Goal: Task Accomplishment & Management: Manage account settings

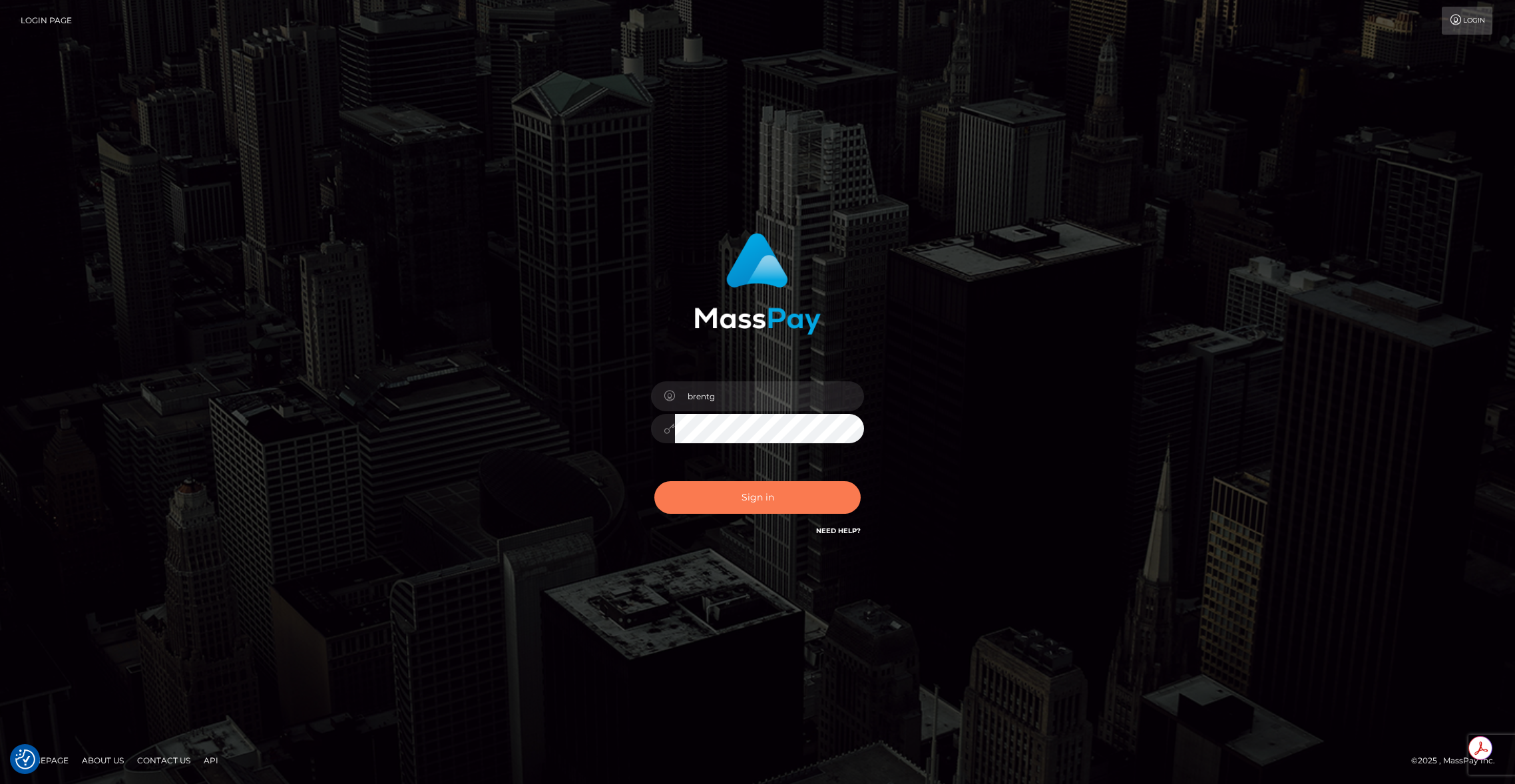
click at [774, 491] on button "Sign in" at bounding box center [757, 497] width 206 height 32
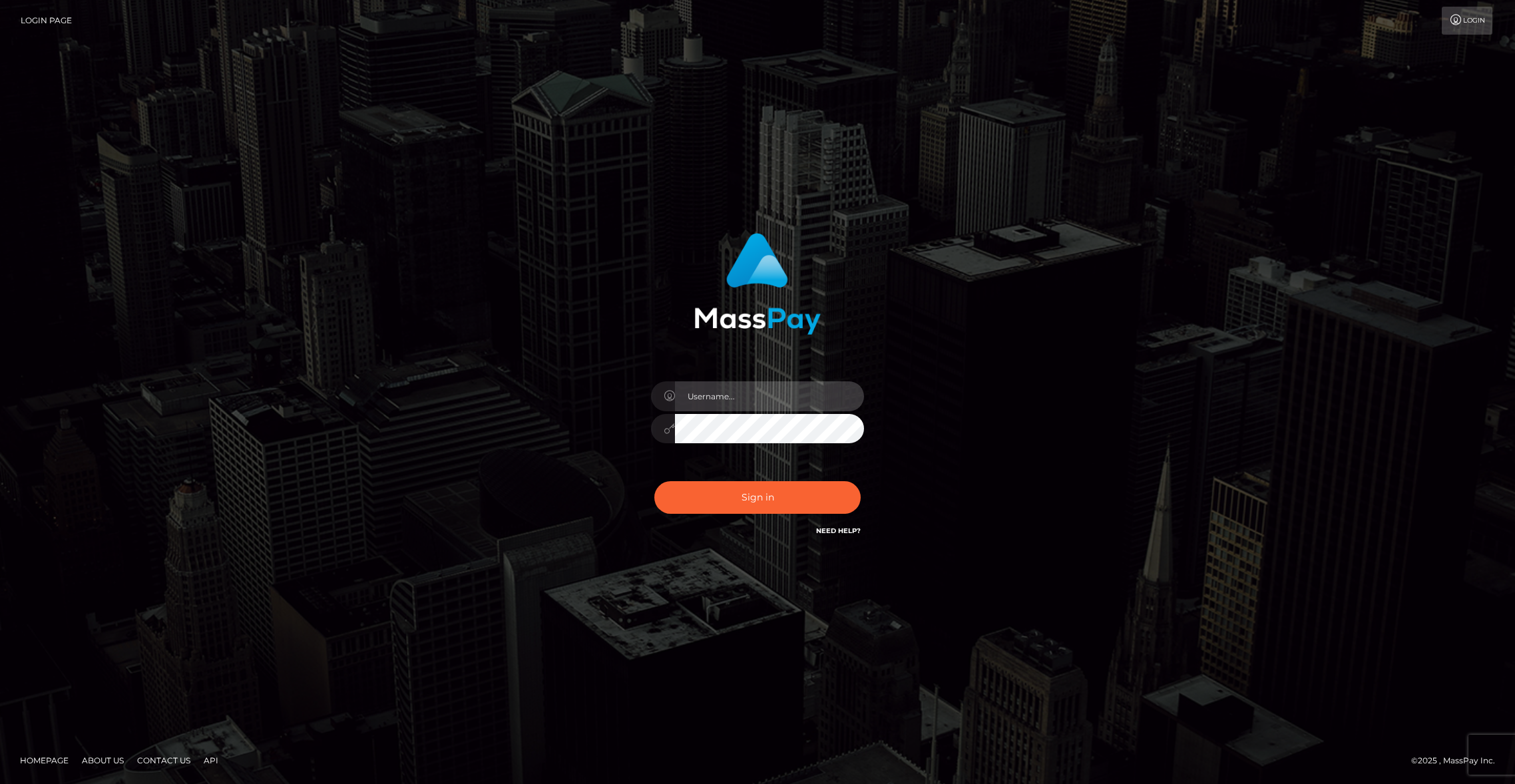
type input "brentg"
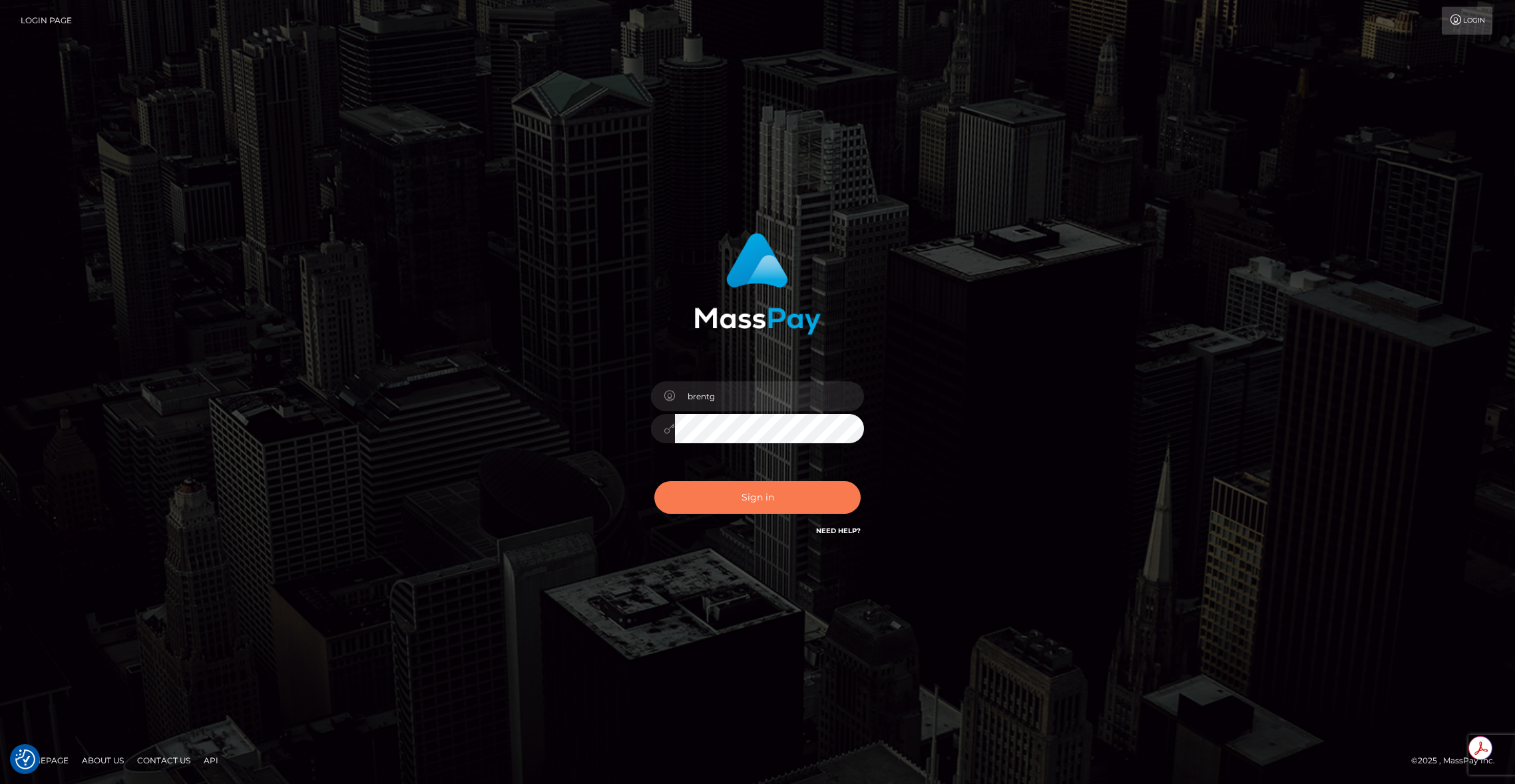
click at [802, 492] on button "Sign in" at bounding box center [757, 497] width 206 height 32
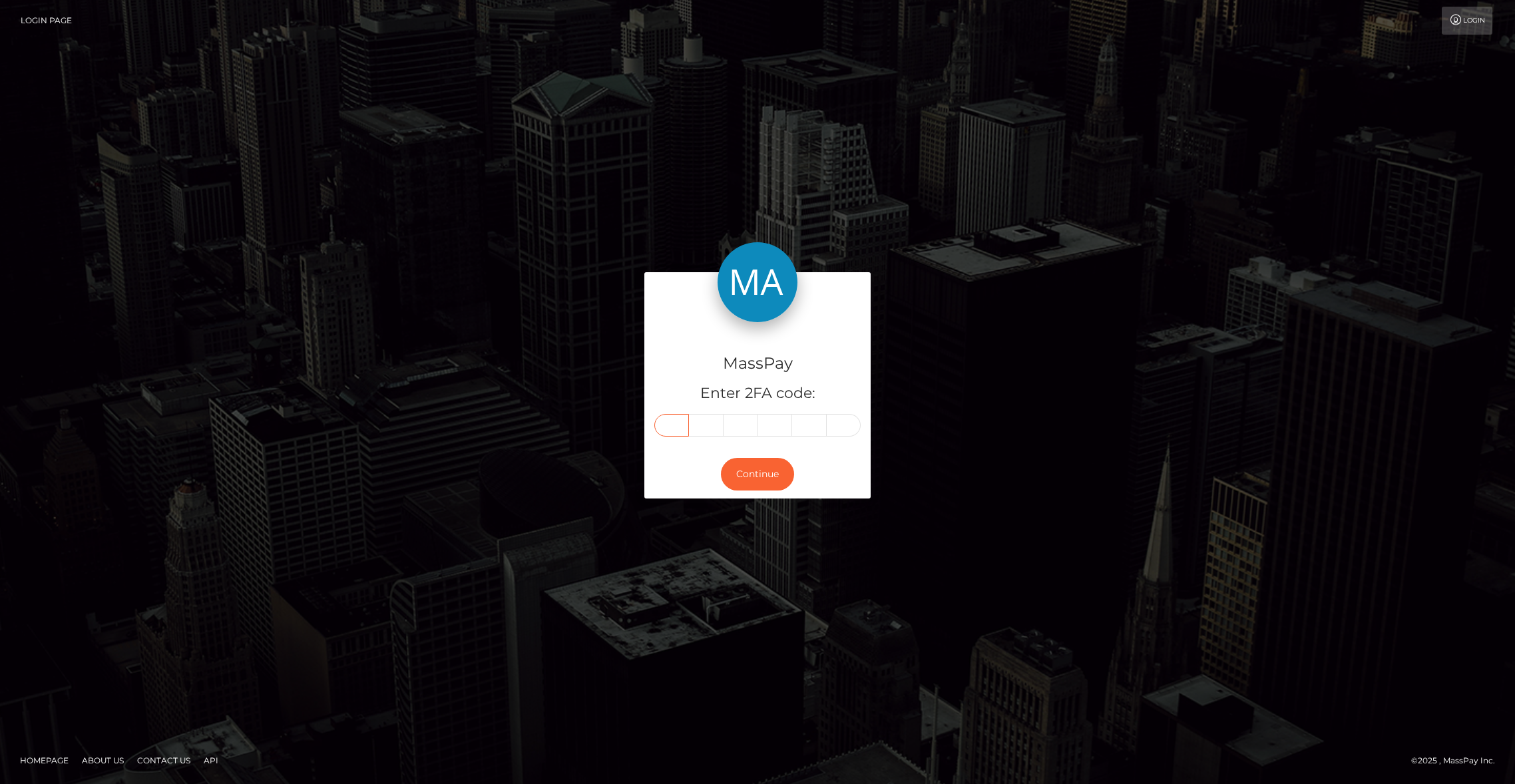
paste input "3"
type input "3"
type input "8"
type input "4"
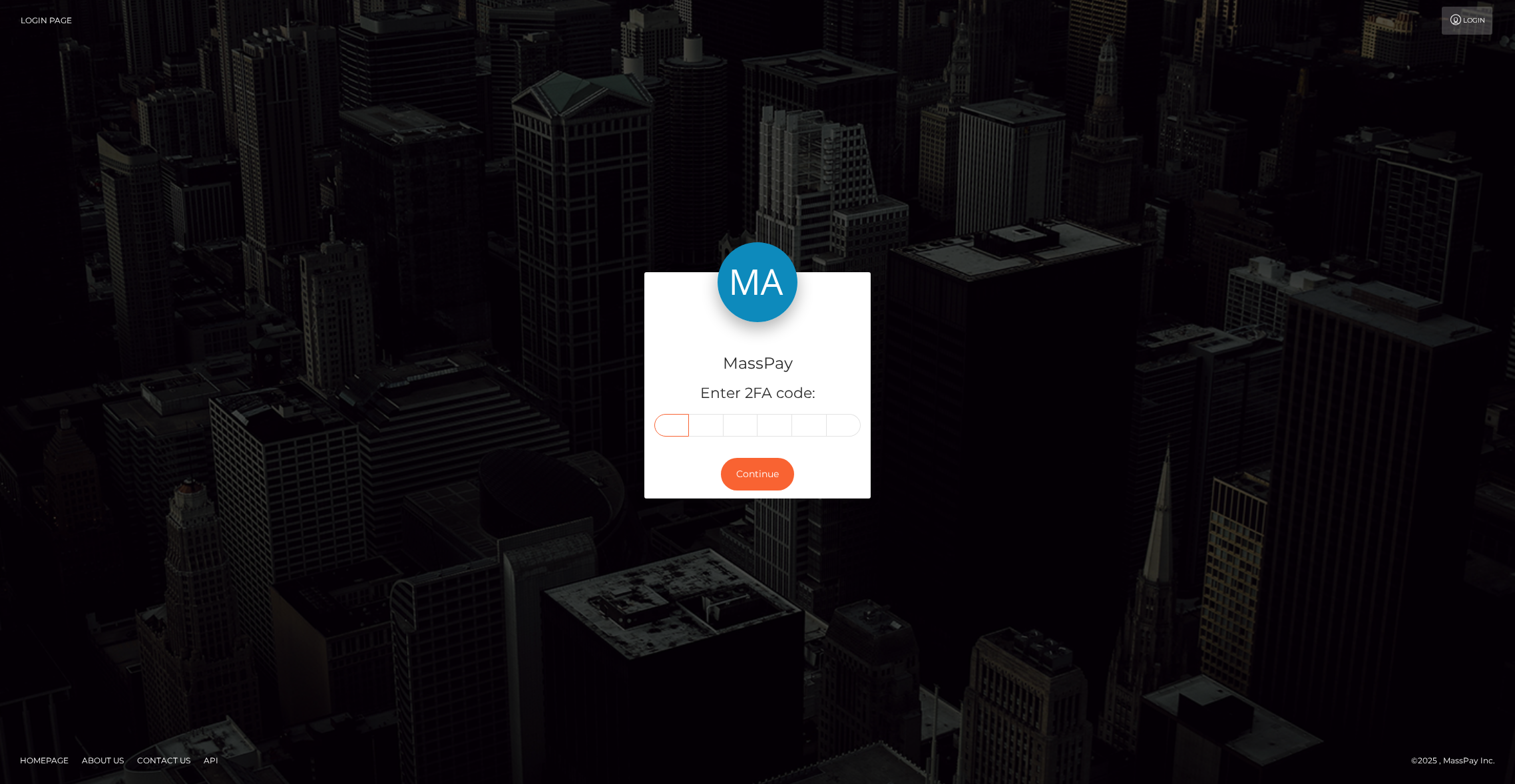
type input "0"
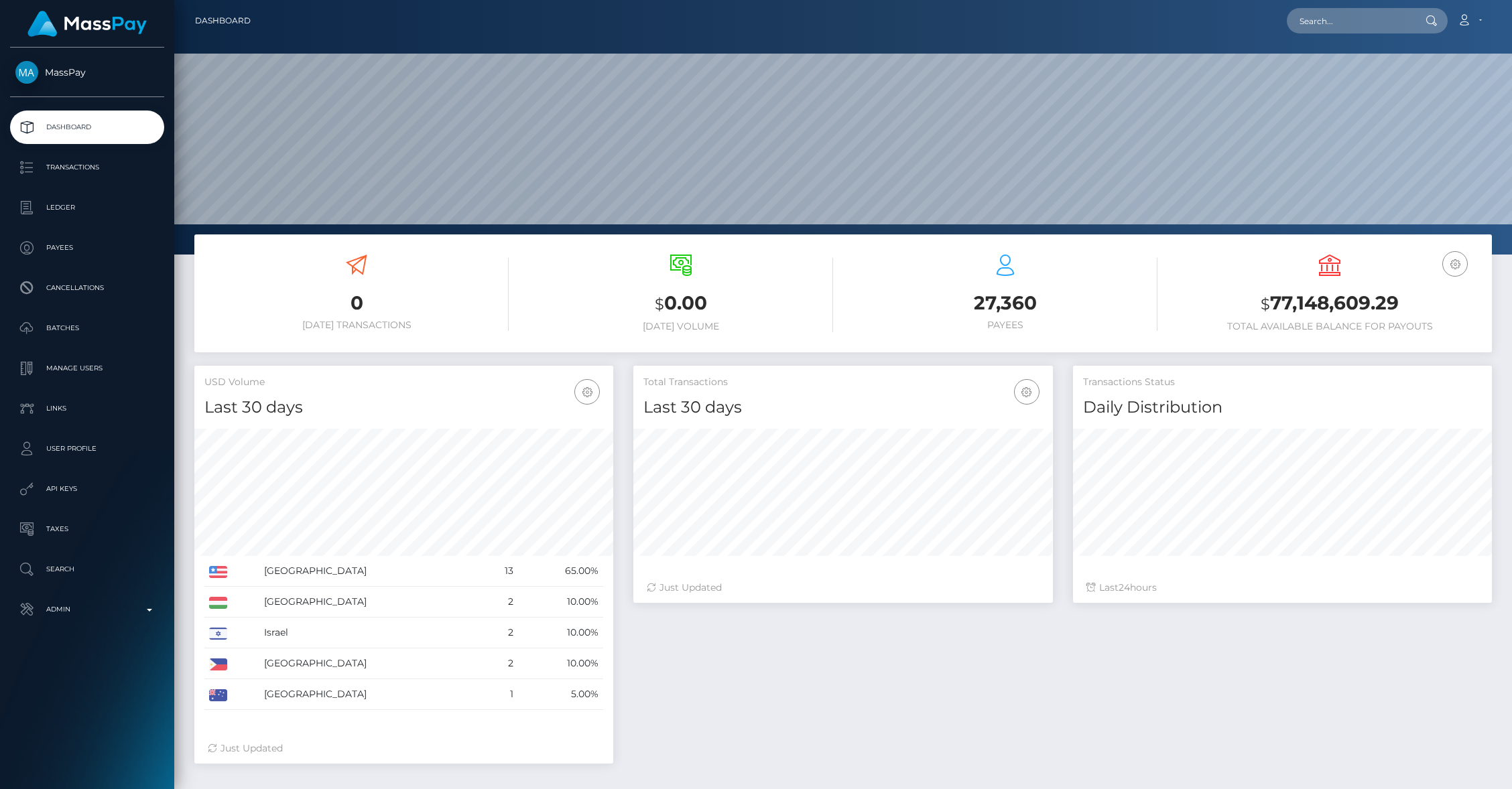
scroll to position [237, 419]
click at [86, 621] on link "Admin" at bounding box center [87, 609] width 154 height 33
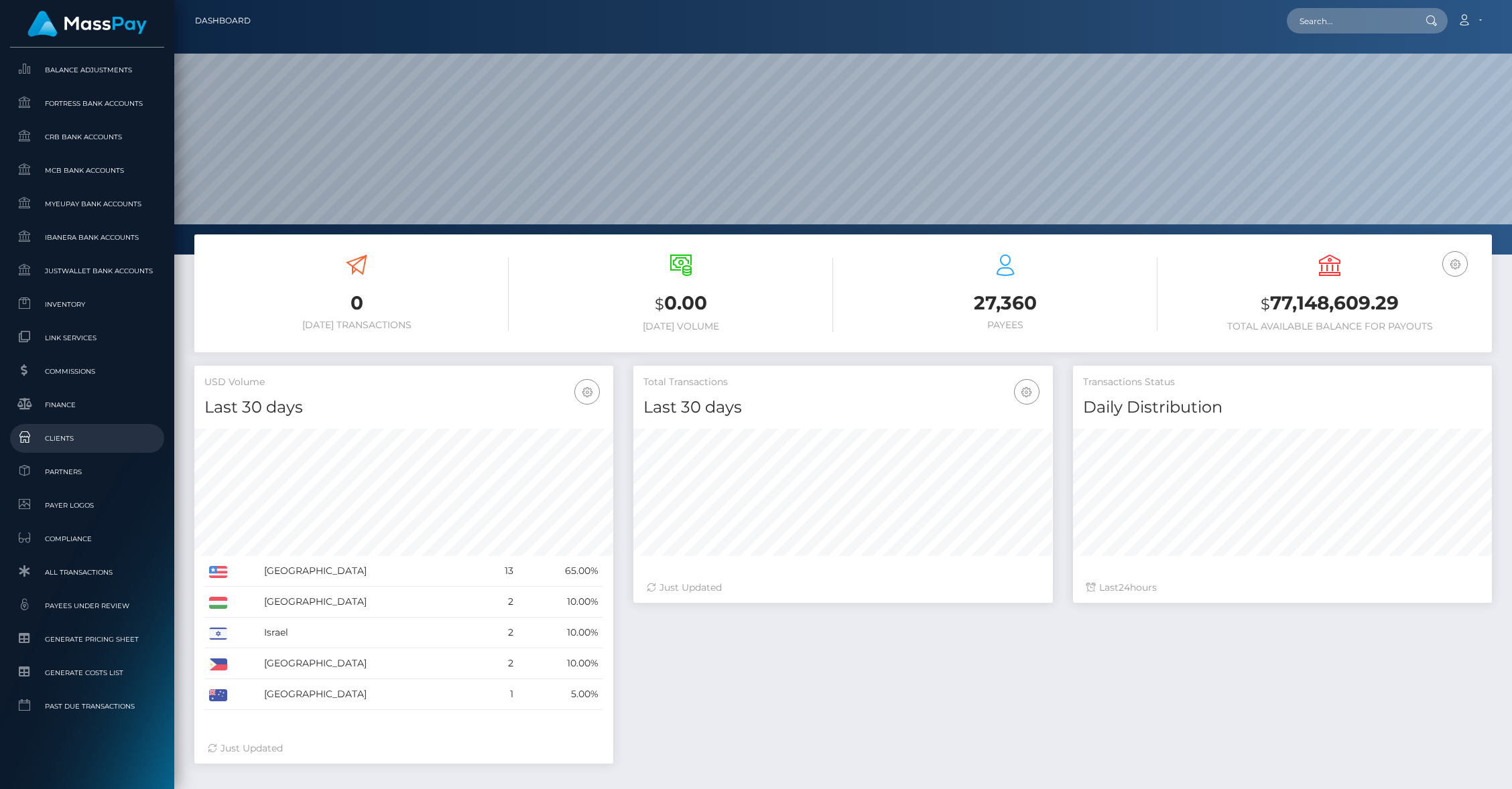
click at [65, 437] on span "Clients" at bounding box center [87, 439] width 144 height 16
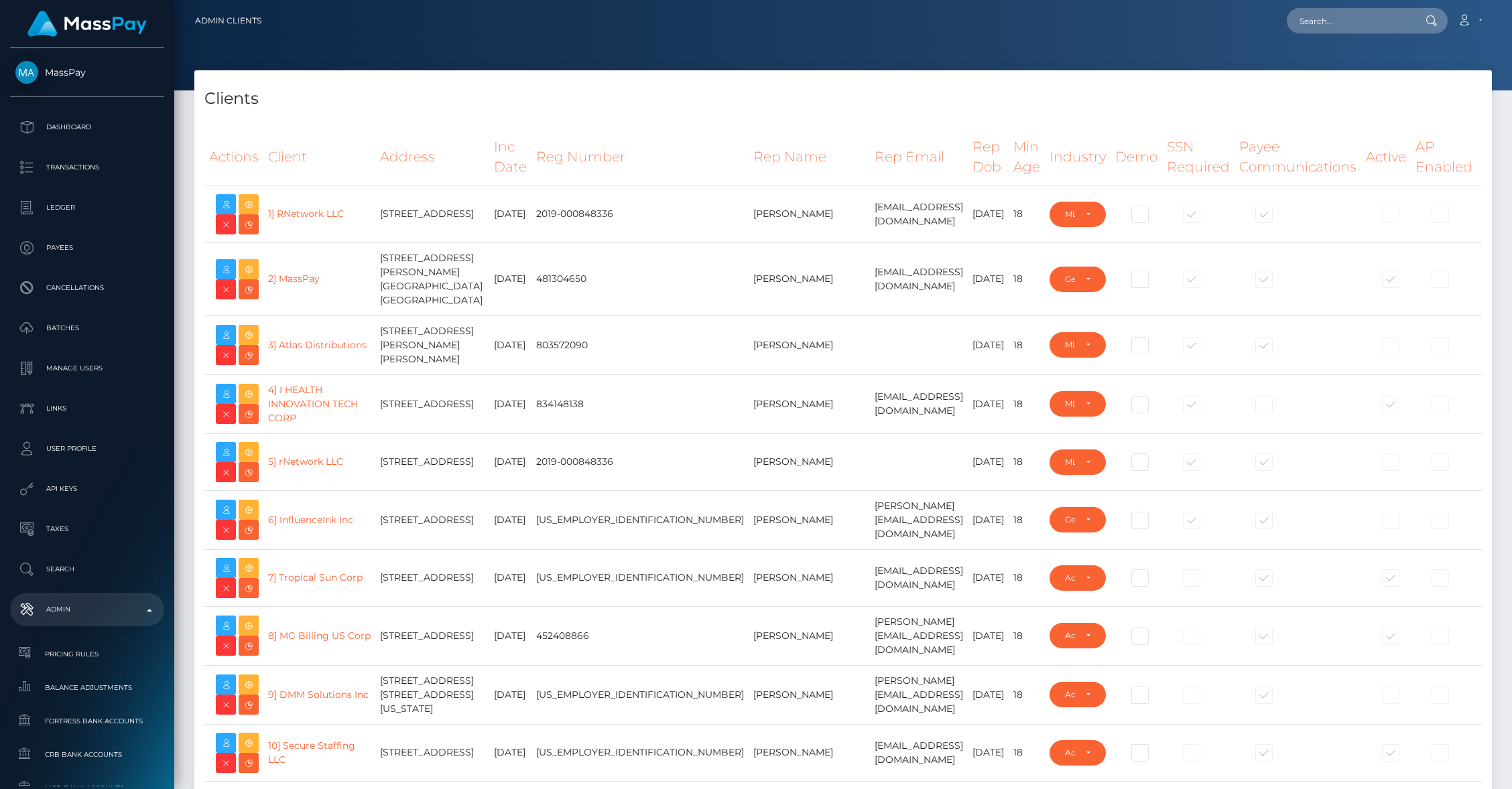
select select "223"
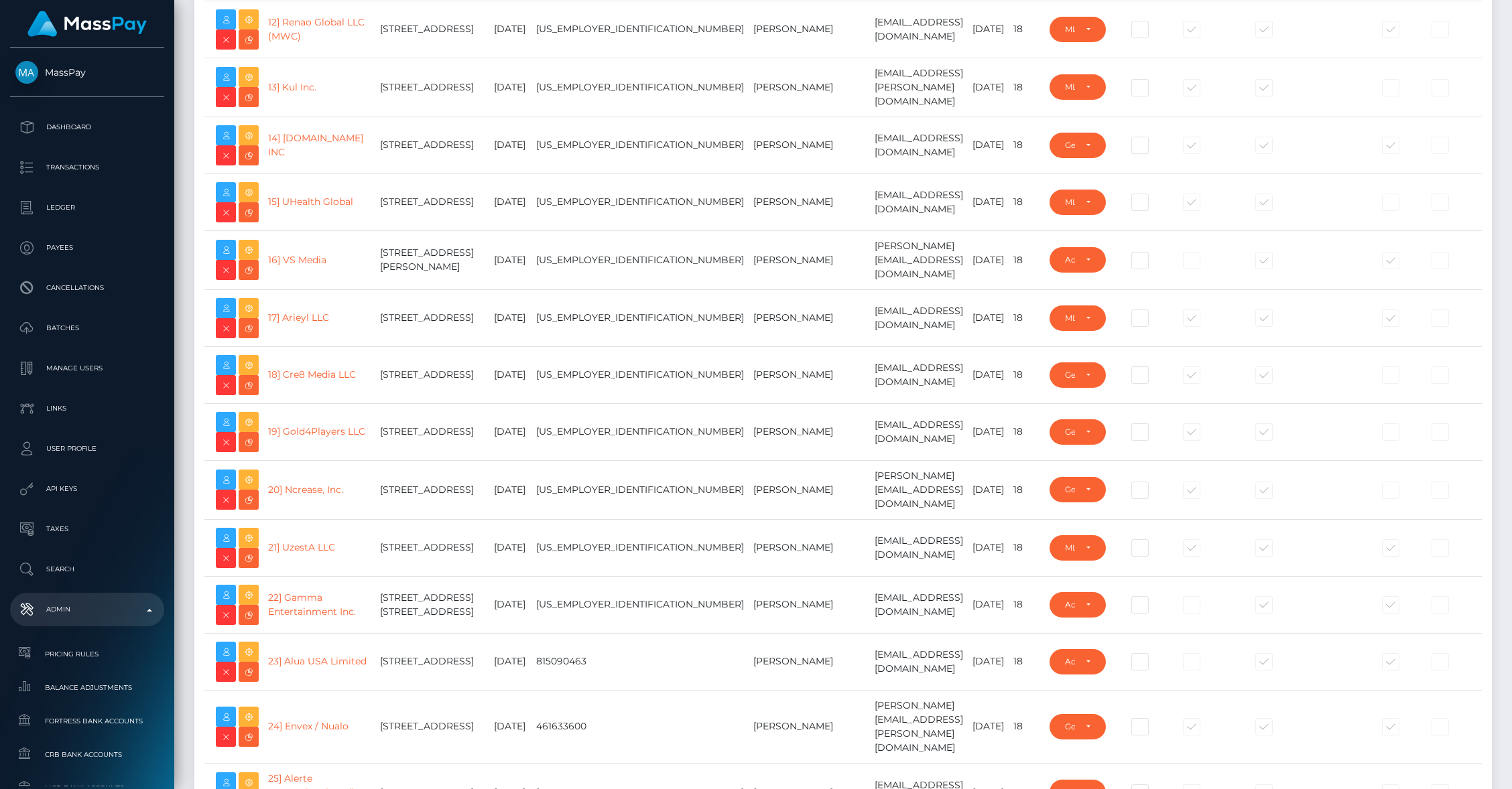
scroll to position [20788, 0]
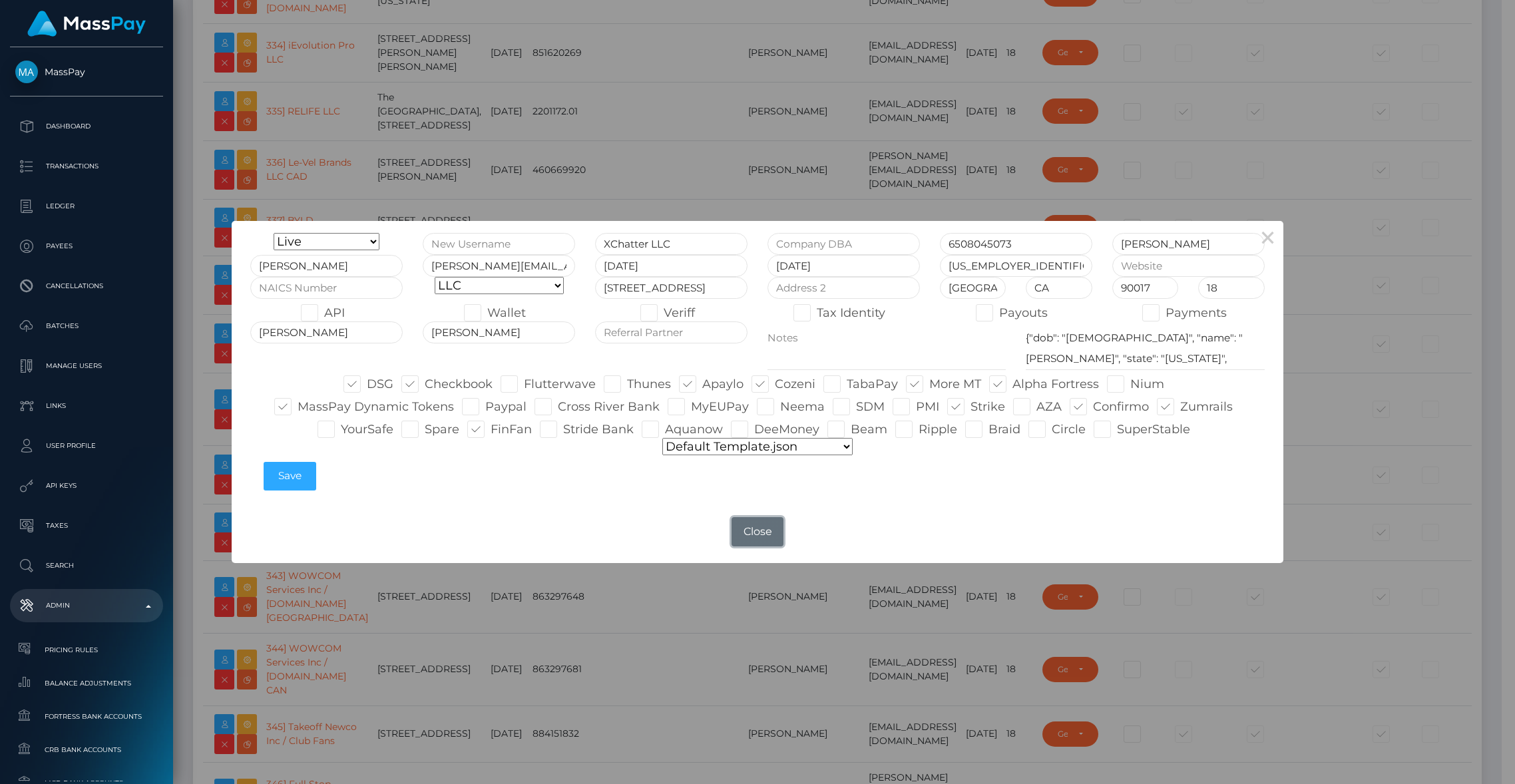
click at [743, 537] on button "Close" at bounding box center [757, 531] width 52 height 29
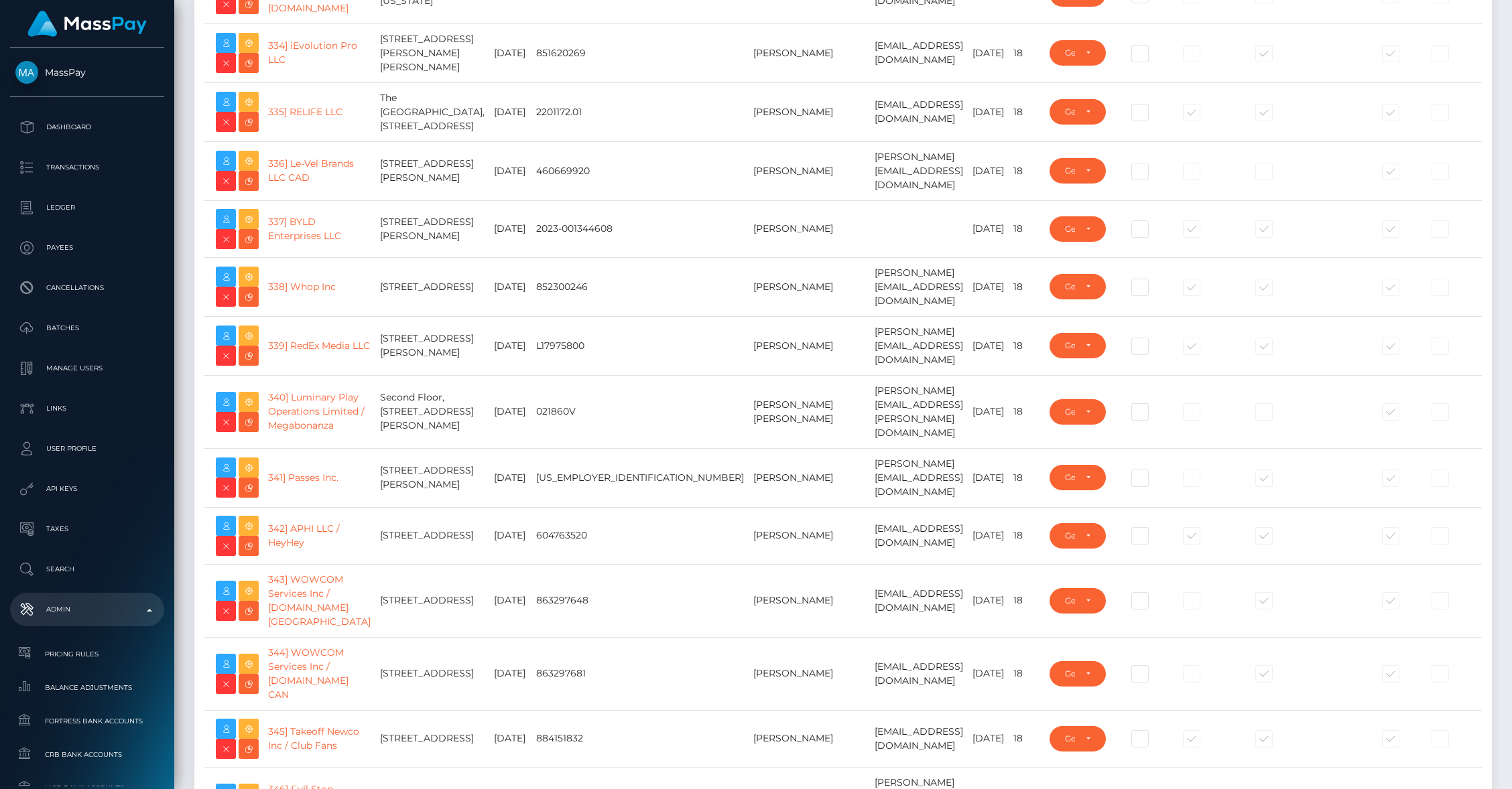
type input "brentg"
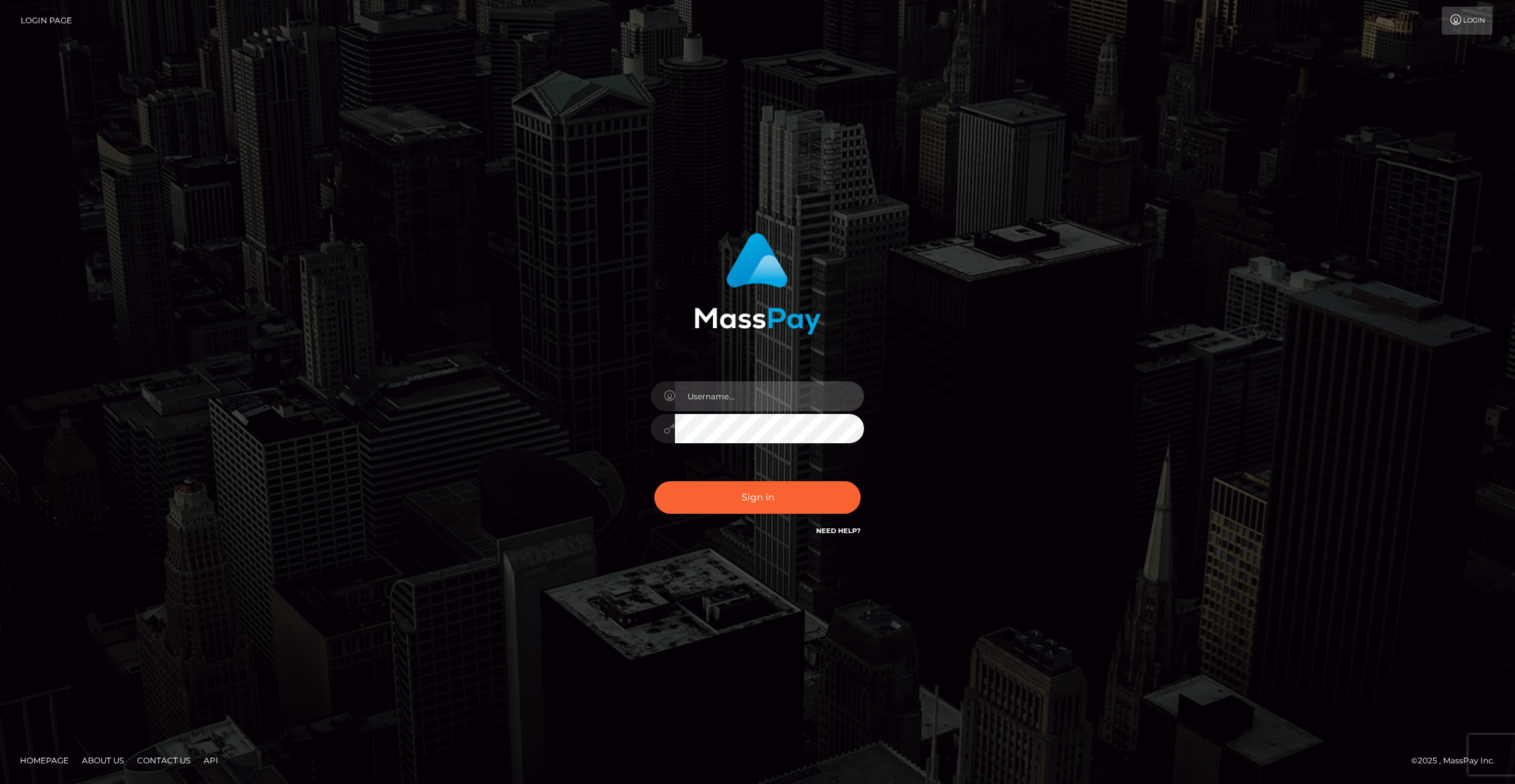
type input "brentg"
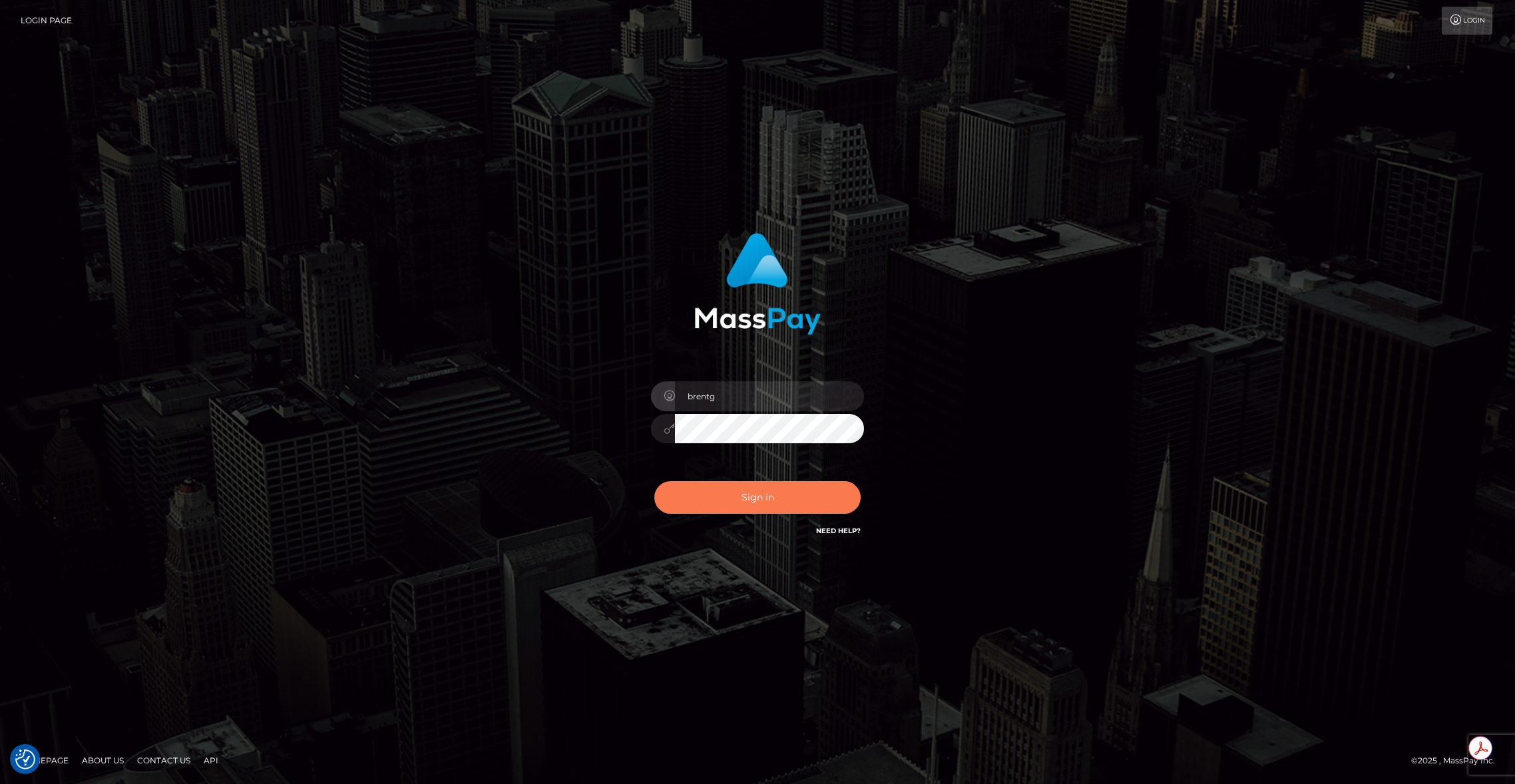
click at [760, 509] on button "Sign in" at bounding box center [757, 497] width 206 height 32
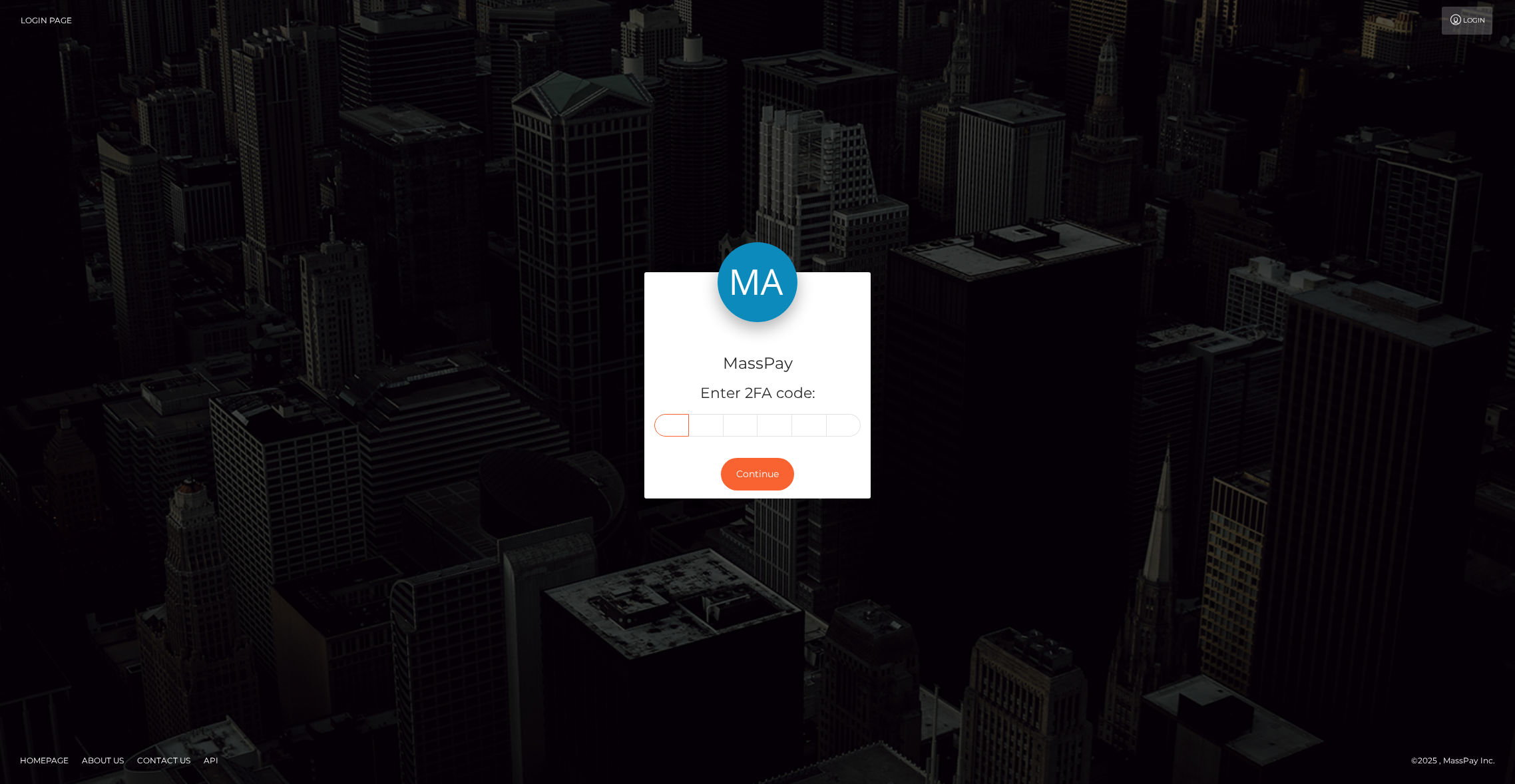
paste input "0"
type input "0"
type input "3"
type input "5"
type input "9"
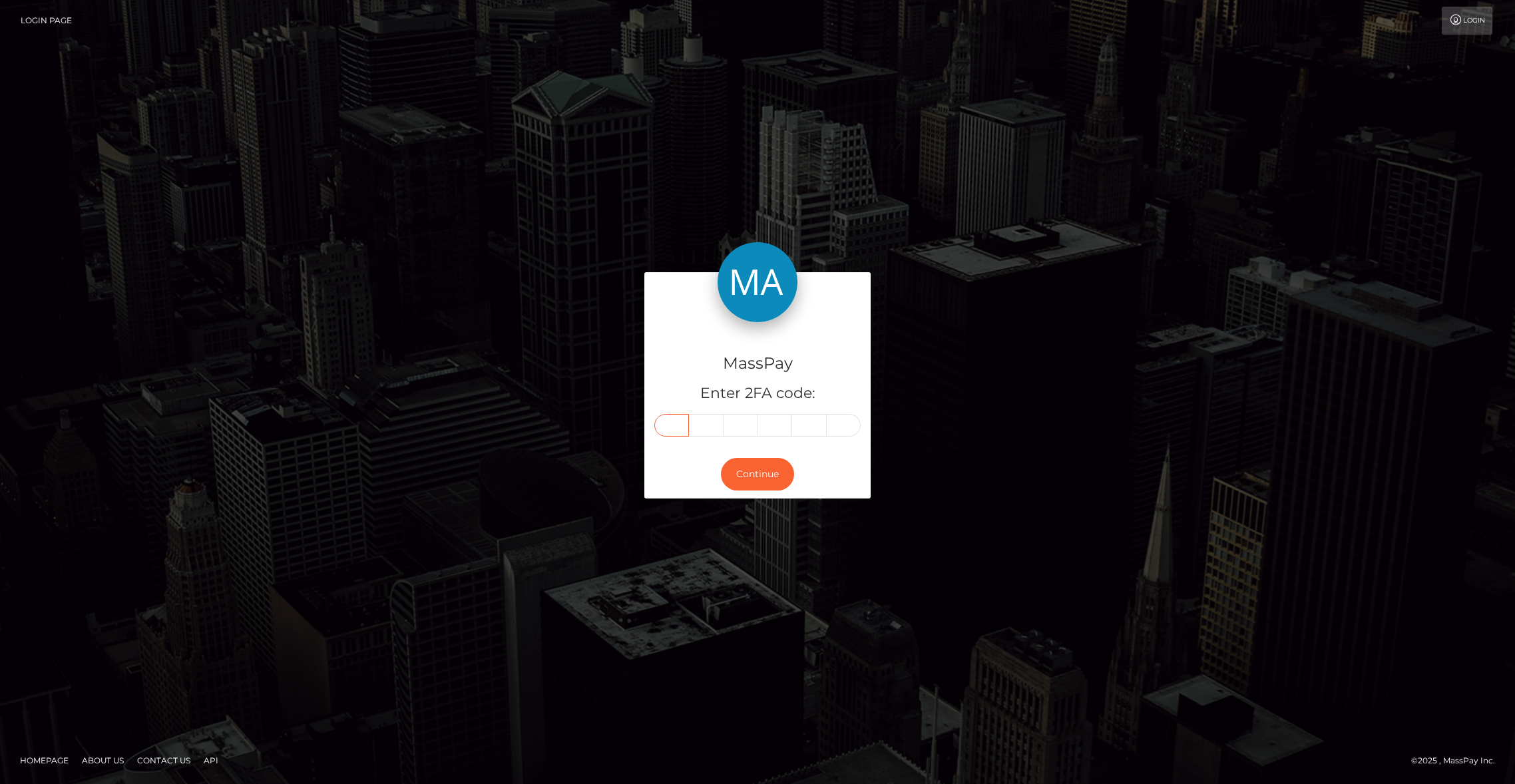
type input "0"
type input "5"
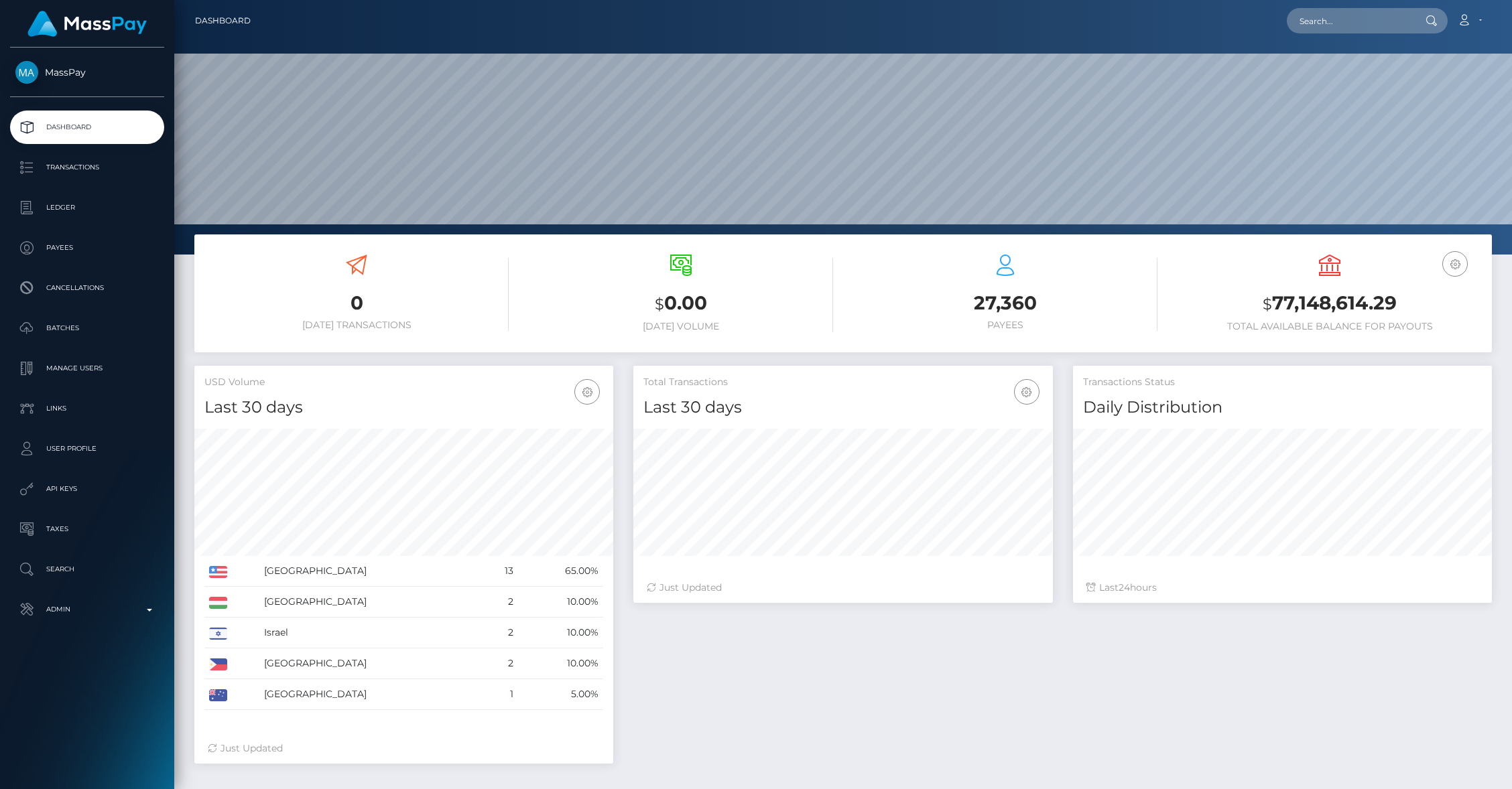
scroll to position [237, 419]
click at [59, 364] on p "Manage Users" at bounding box center [87, 368] width 144 height 20
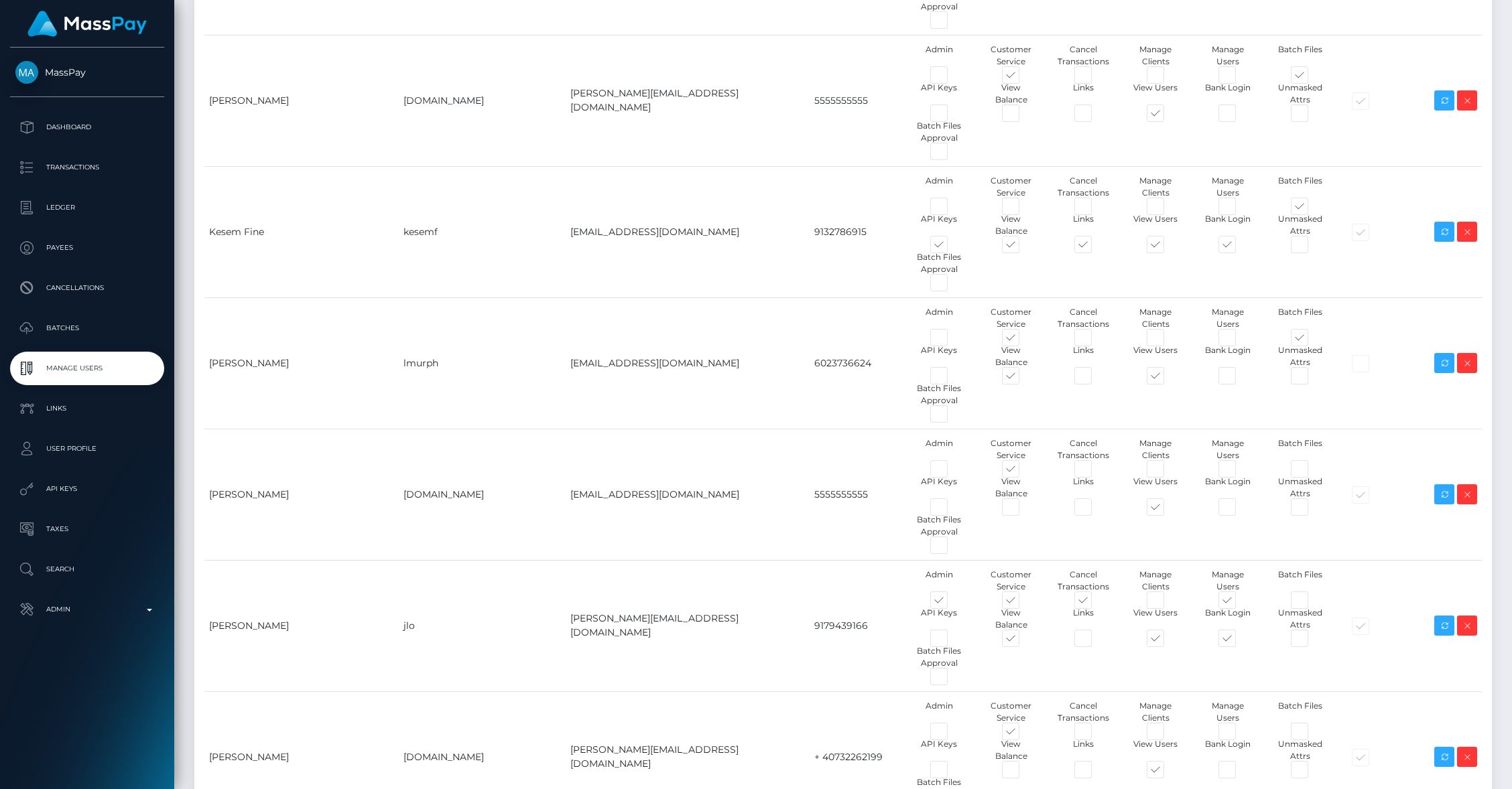
scroll to position [566, 0]
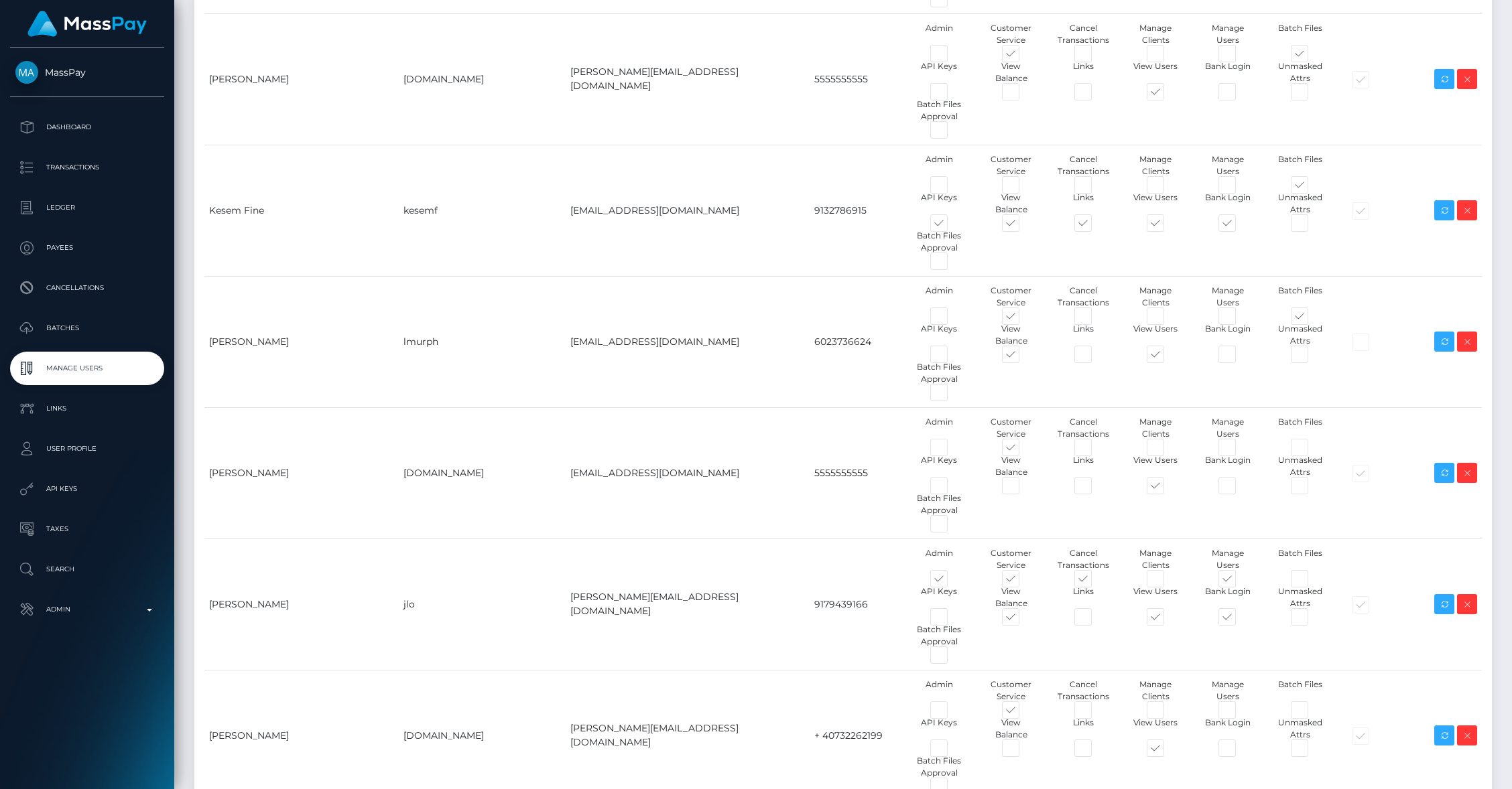
type input "brentg"
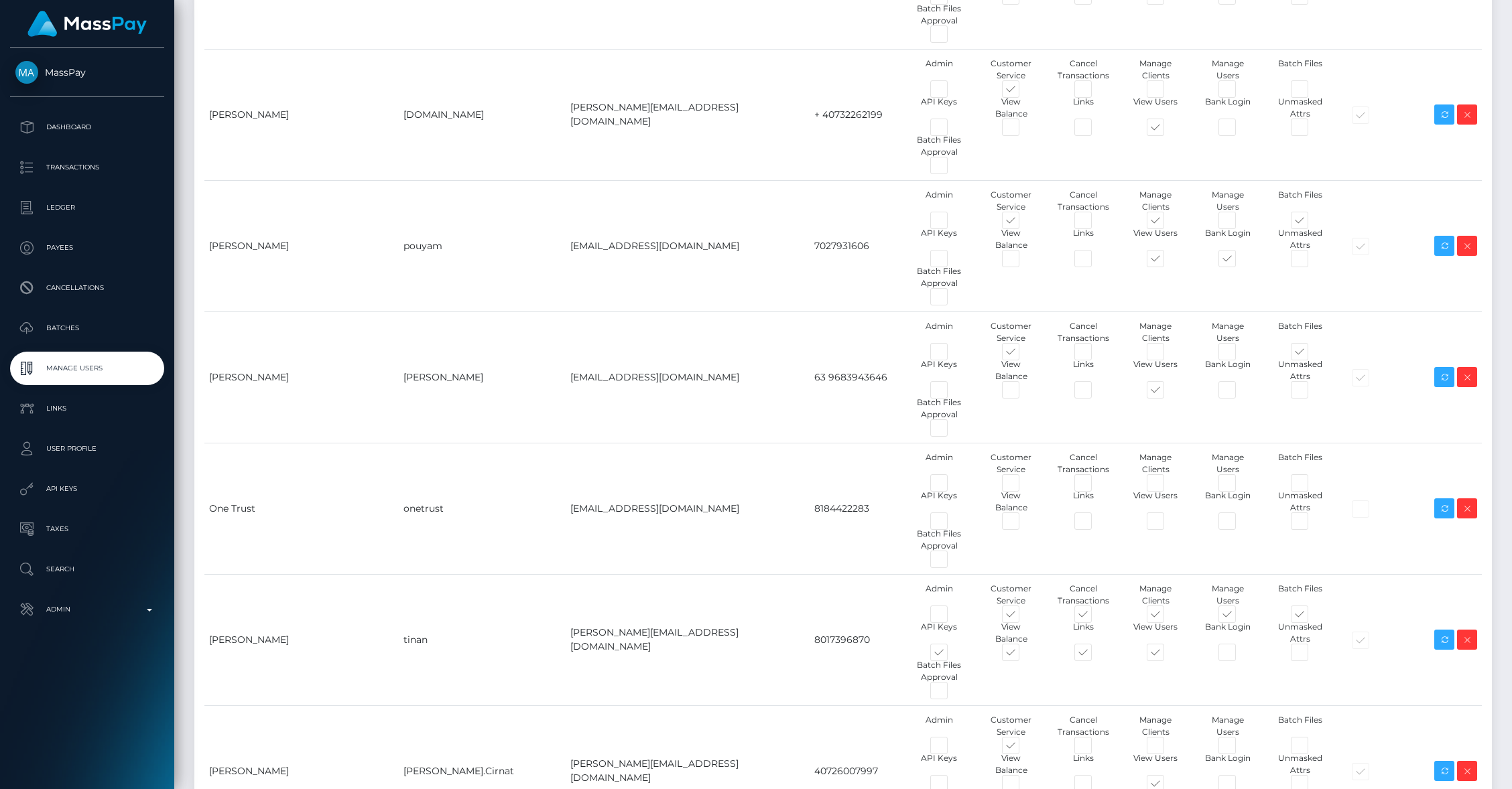
scroll to position [903, 0]
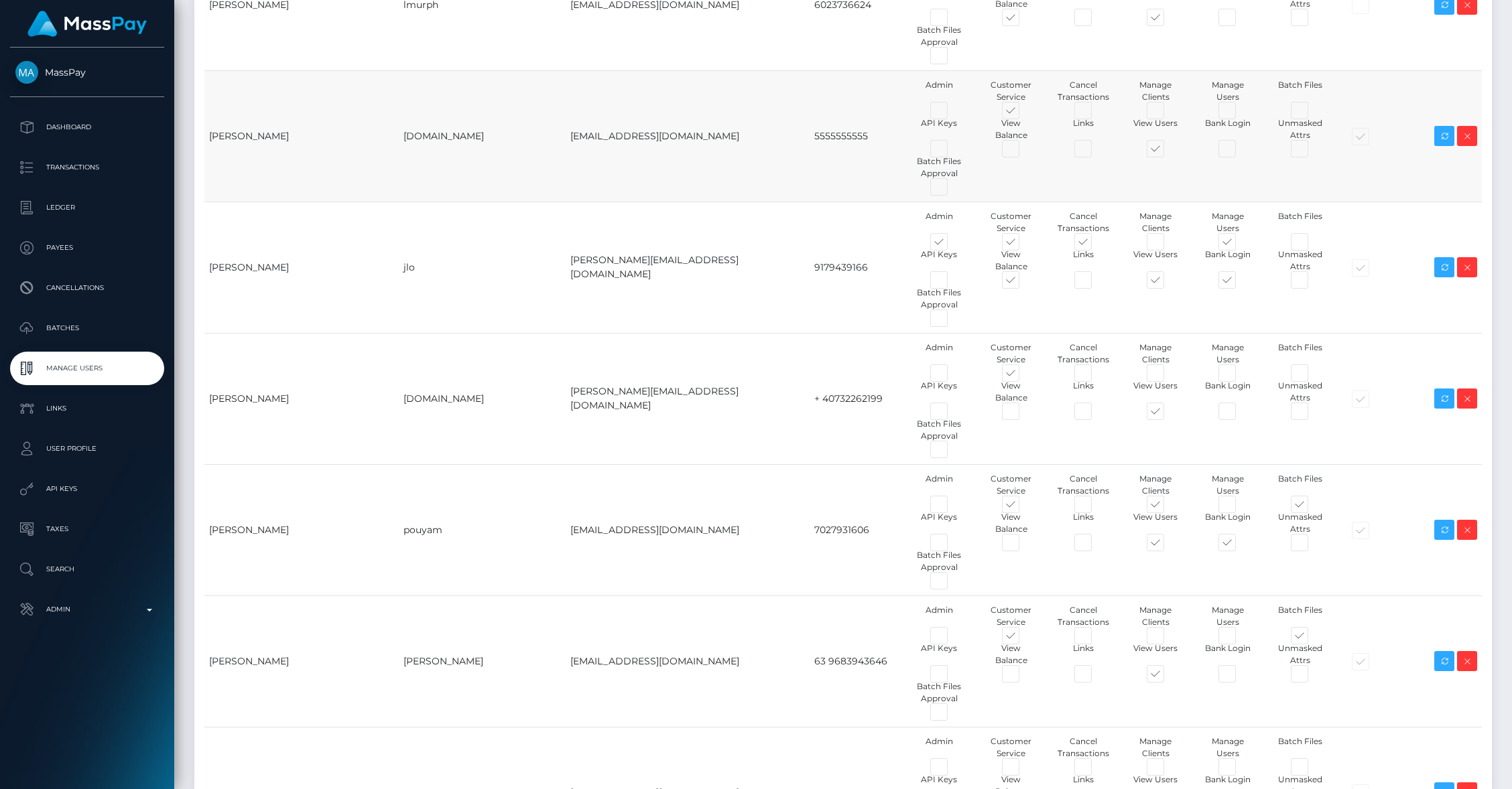
click at [1311, 113] on span at bounding box center [1311, 113] width 0 height 0
click at [1311, 113] on input "checkbox" at bounding box center [1316, 117] width 9 height 9
checkbox input "true"
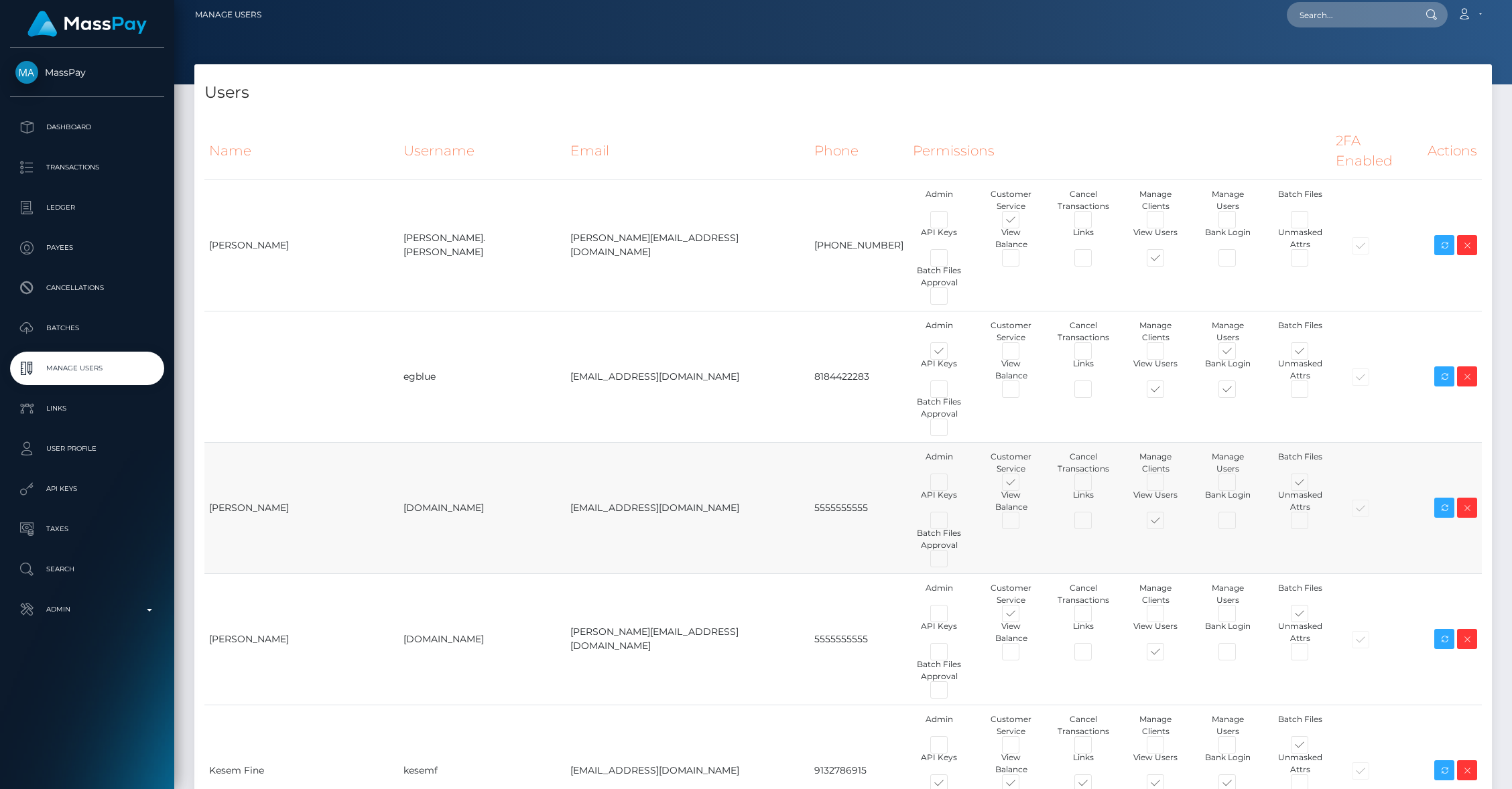
scroll to position [0, 0]
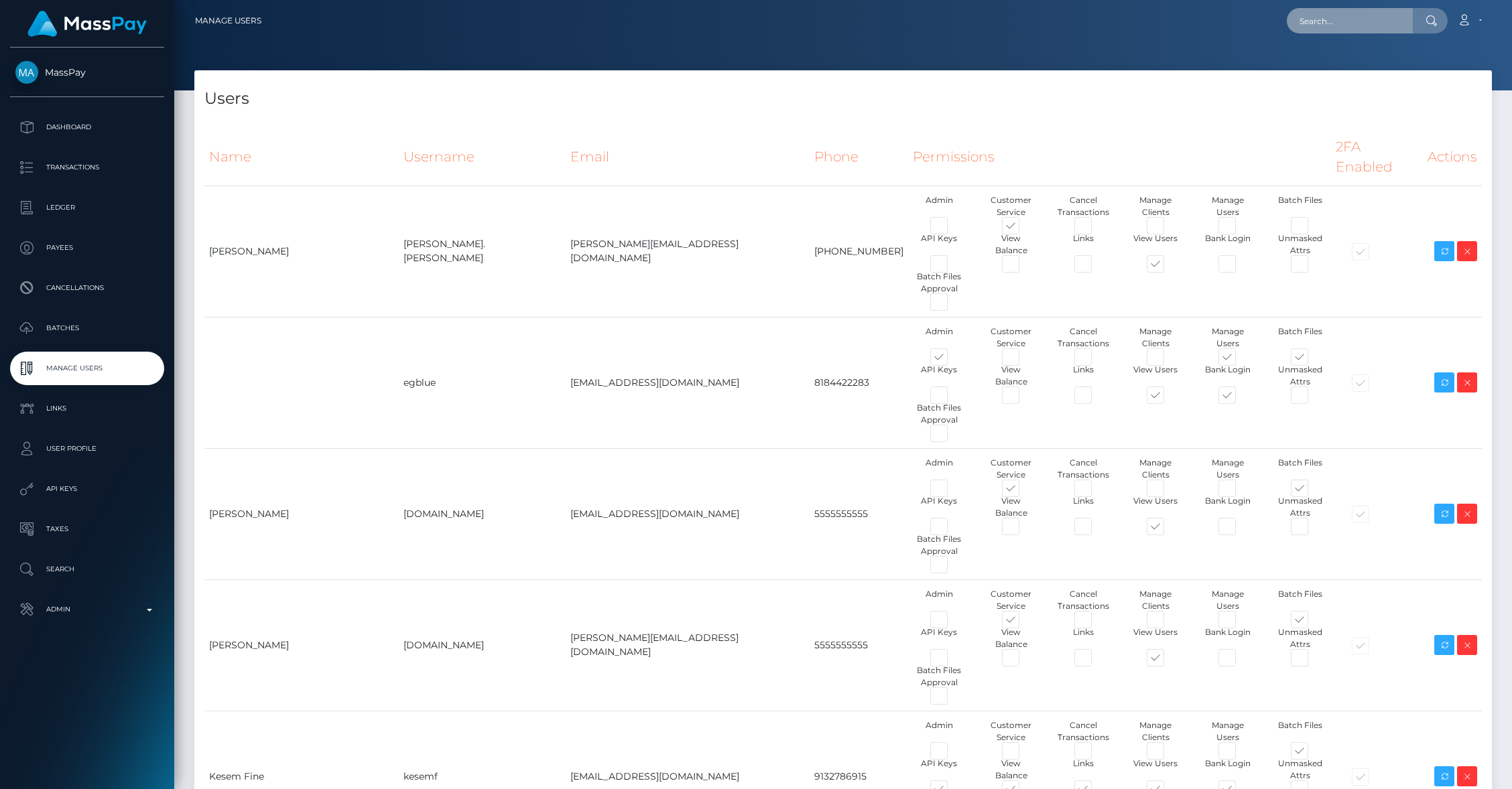
click at [1344, 31] on input "text" at bounding box center [1349, 21] width 126 height 26
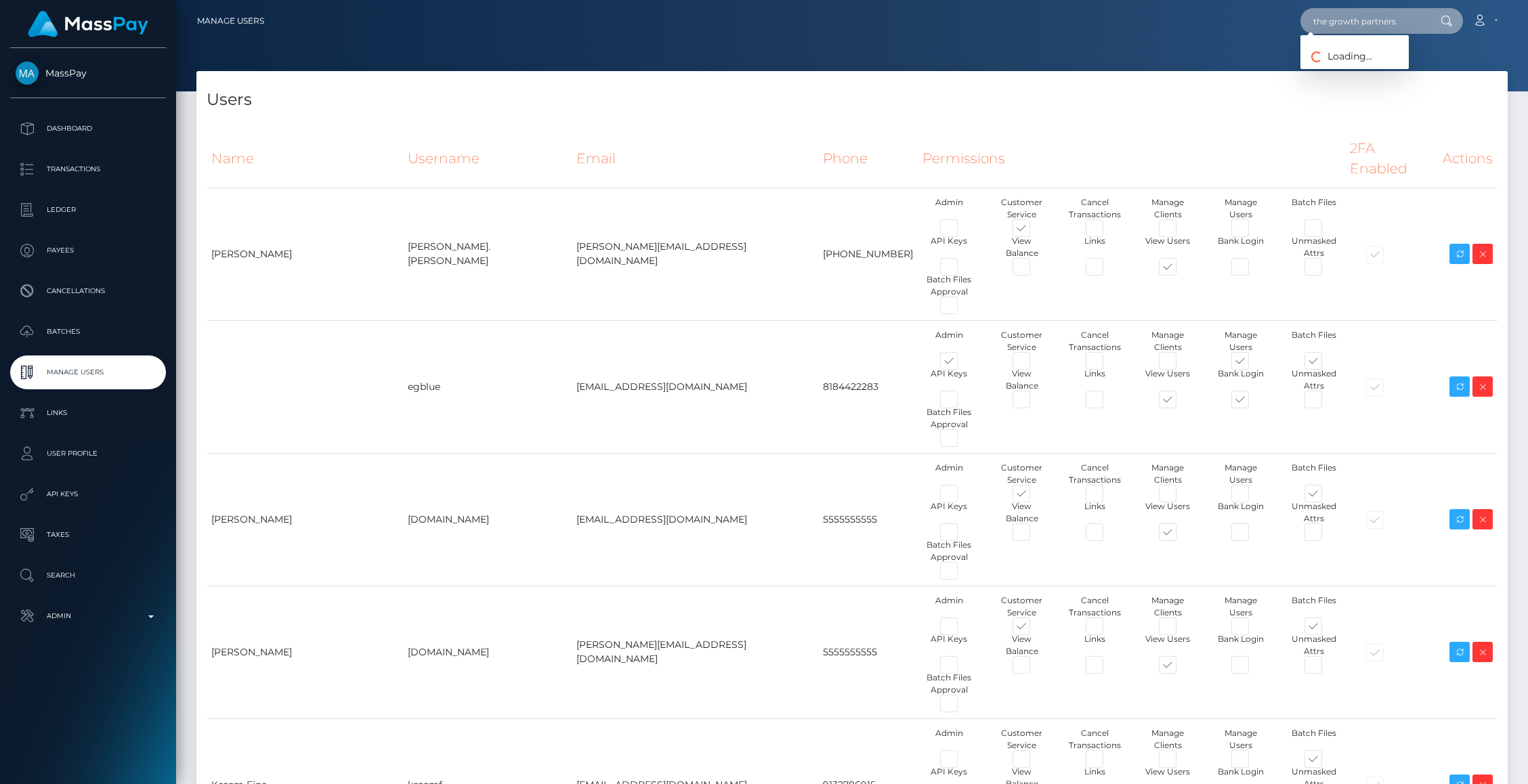
type input "the growth partners"
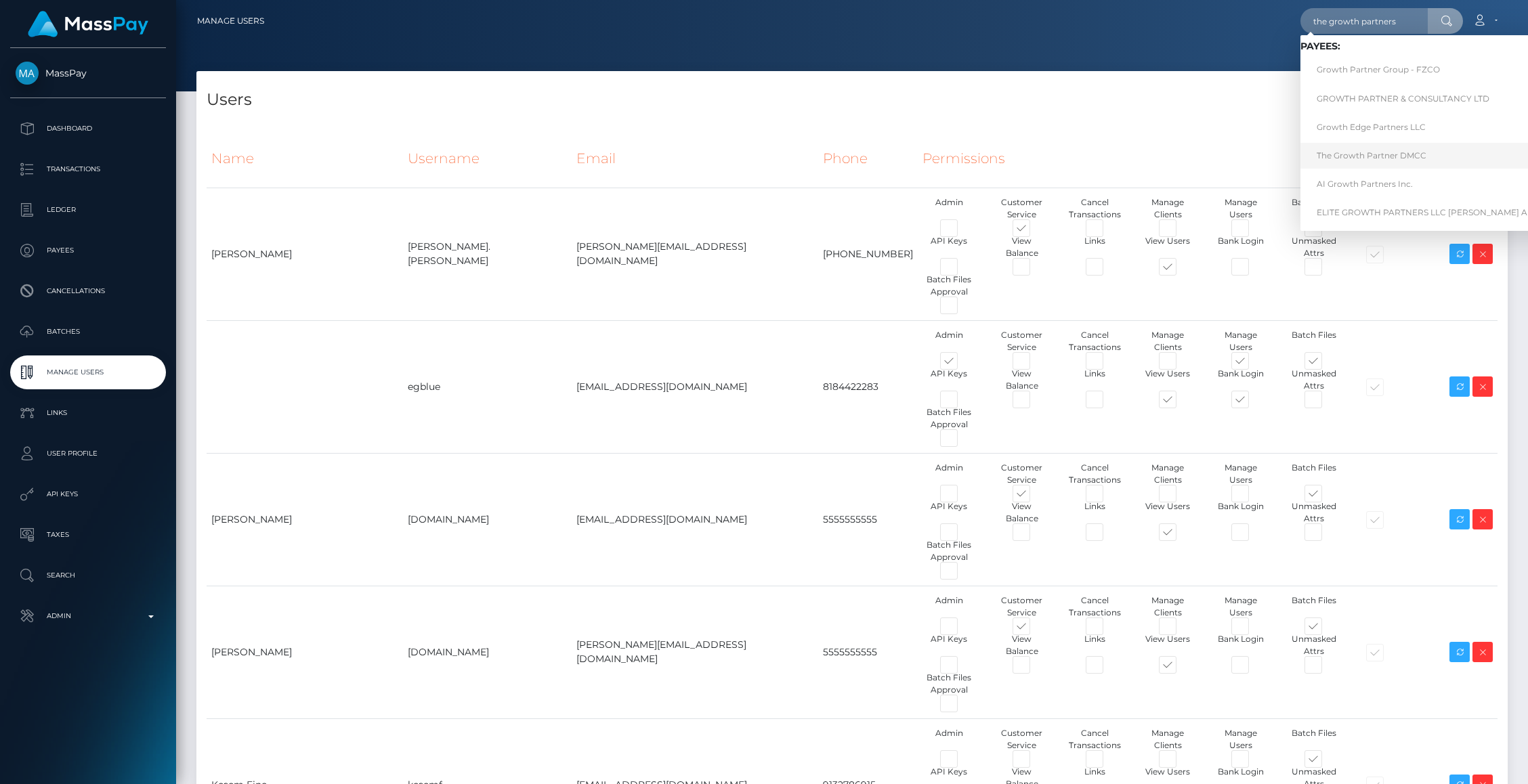
click at [1361, 157] on link "The Growth Partner DMCC" at bounding box center [1491, 155] width 381 height 25
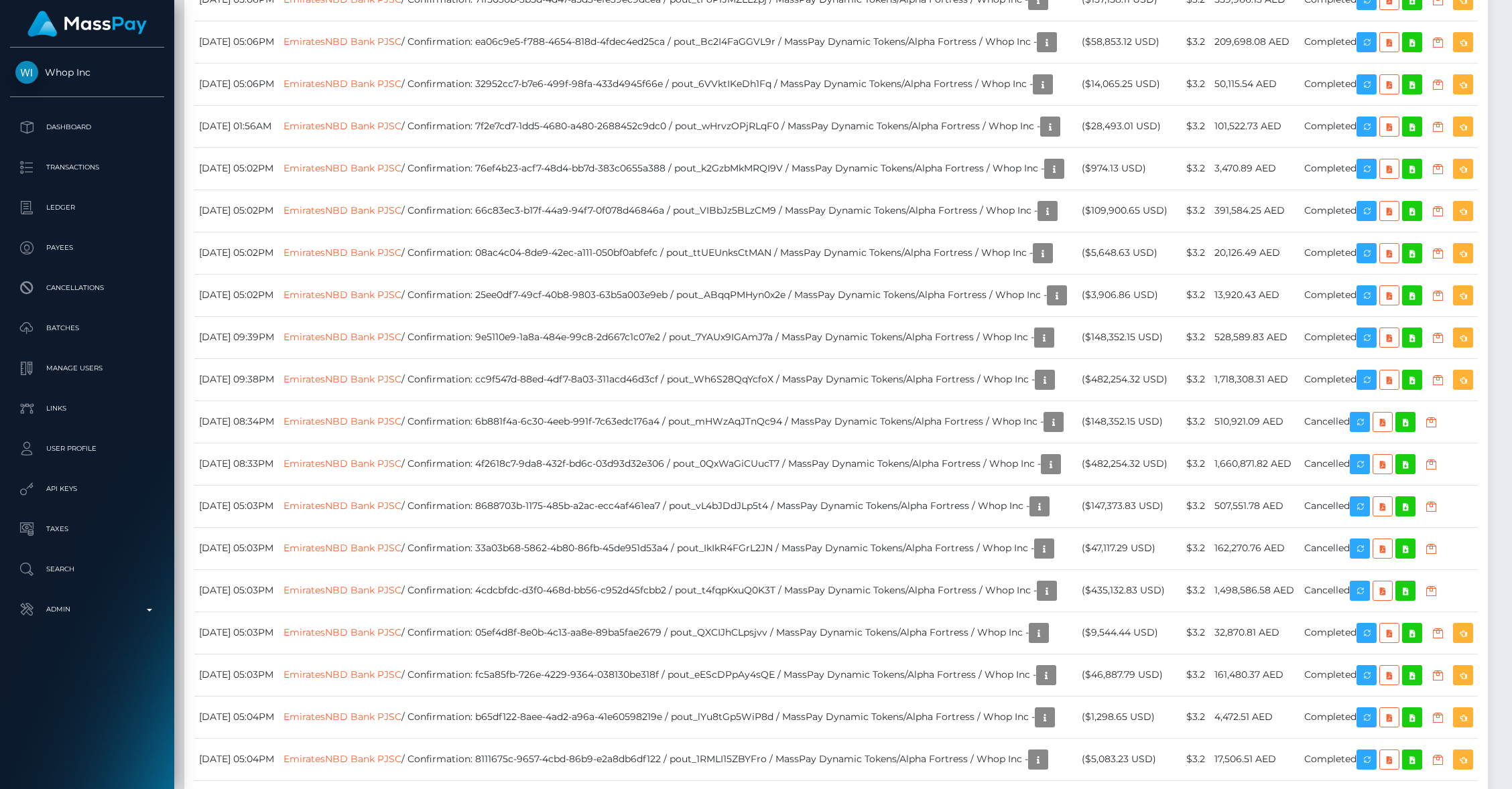
scroll to position [2101, 0]
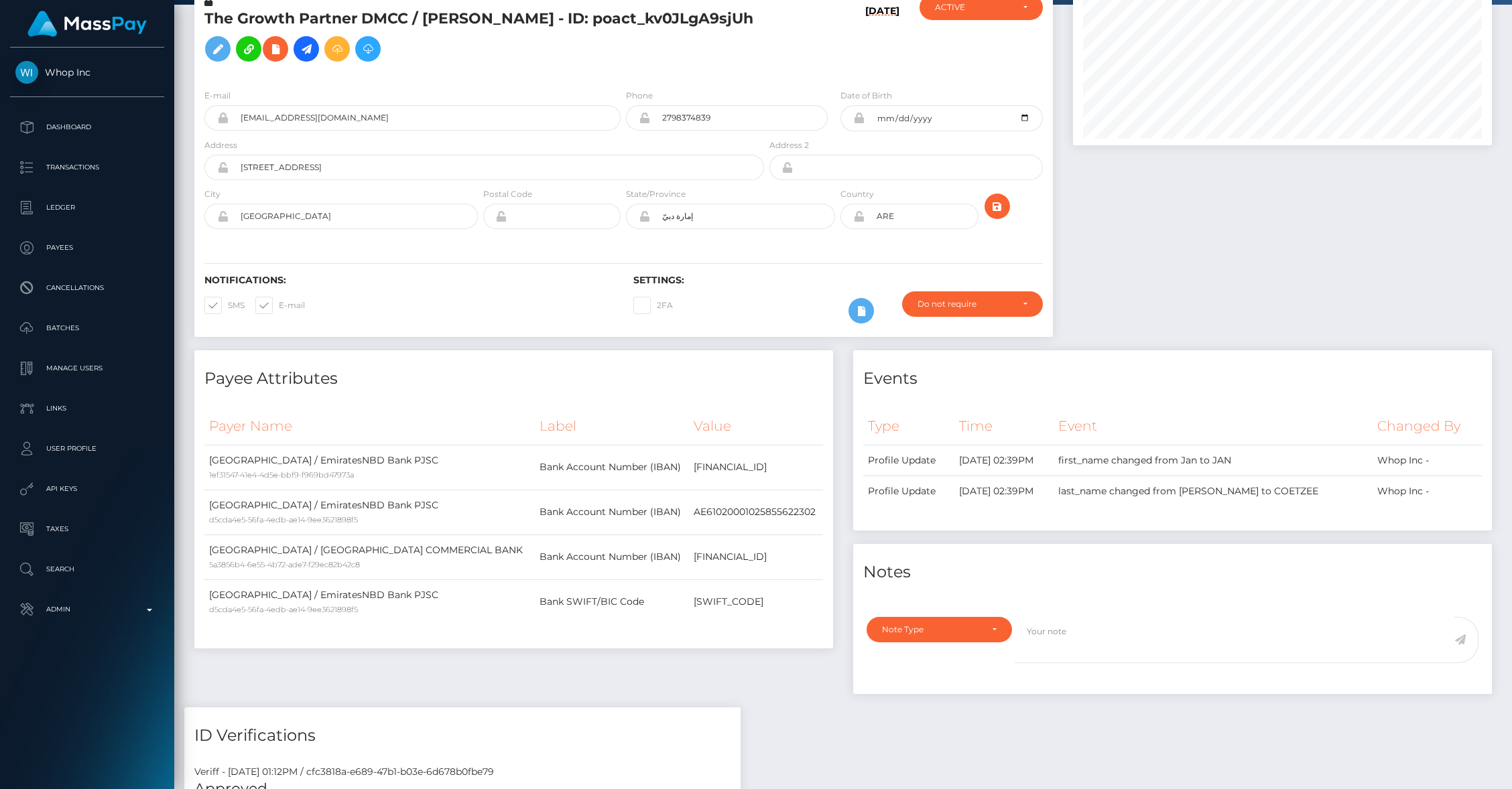
scroll to position [0, 0]
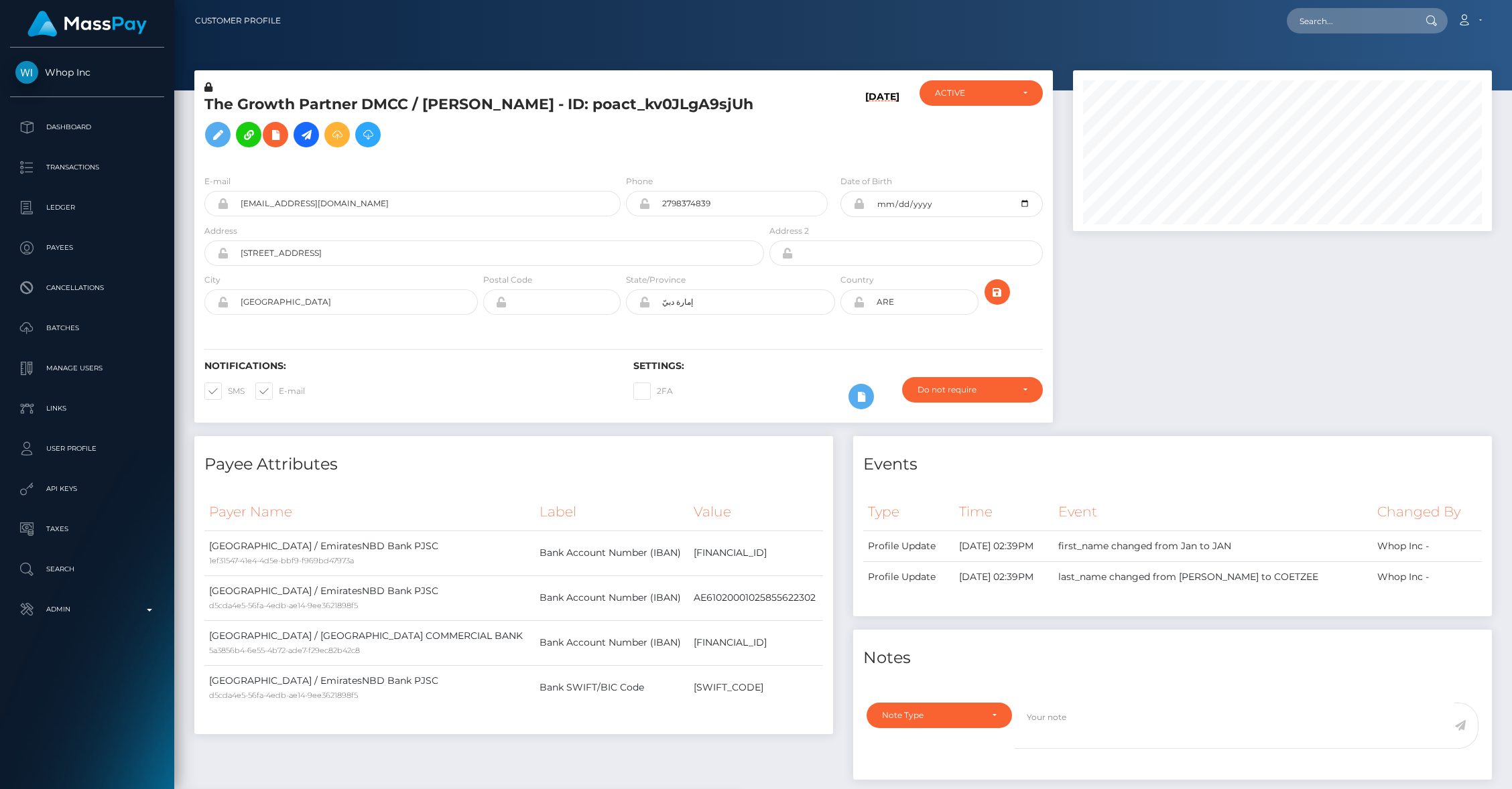
drag, startPoint x: 427, startPoint y: 100, endPoint x: 528, endPoint y: 106, distance: 101.2
click at [528, 106] on h5 "The Growth Partner DMCC / JAN HENDRIK COETZEE - ID: poact_kv0JLgA9sjUh" at bounding box center [480, 124] width 552 height 60
drag, startPoint x: 609, startPoint y: 100, endPoint x: 423, endPoint y: 102, distance: 186.0
click at [423, 102] on h5 "The Growth Partner DMCC / JAN HENDRIK COETZEE - ID: poact_kv0JLgA9sjUh" at bounding box center [480, 124] width 552 height 60
copy h5 "JAN HENDRIK COETZEE"
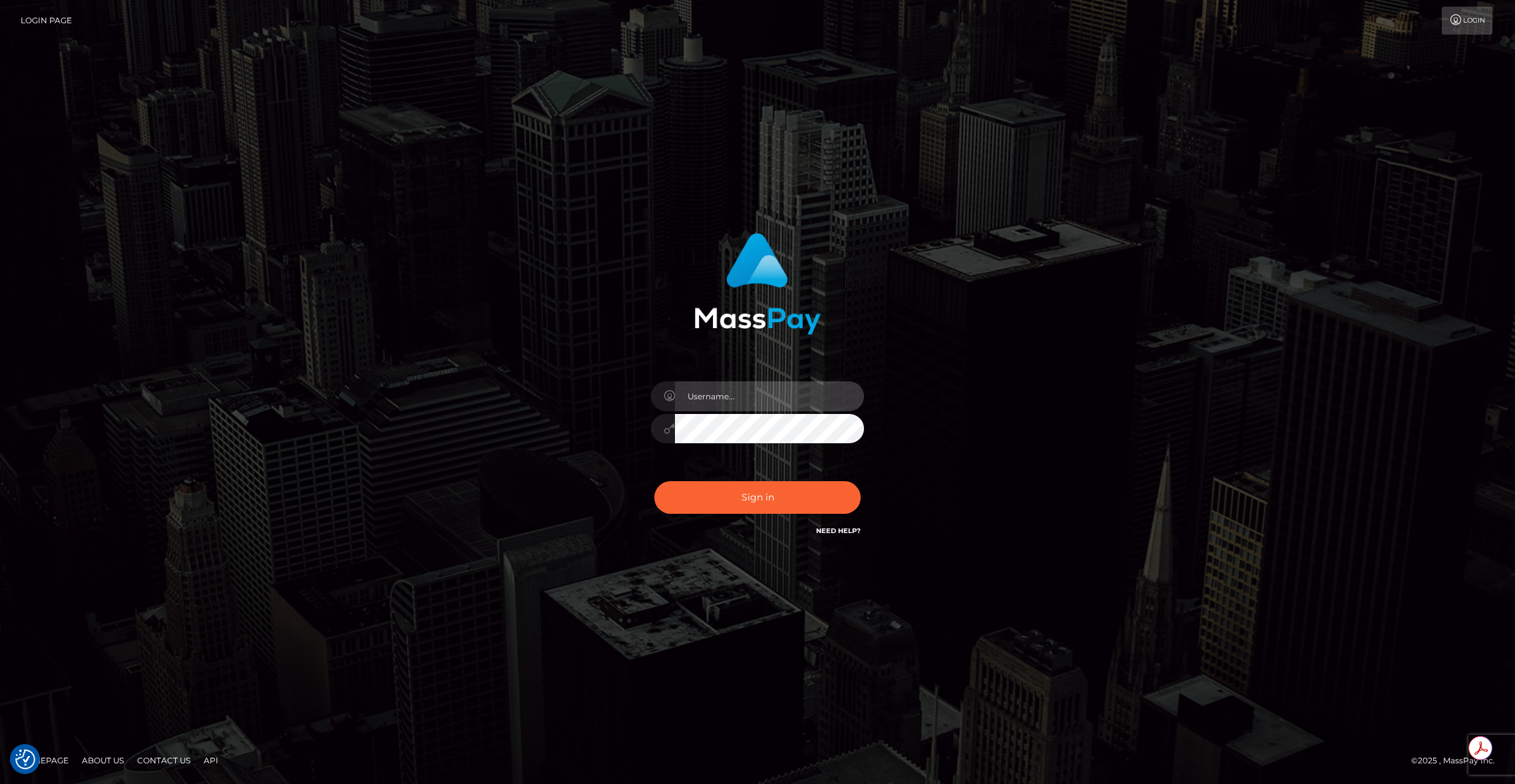
type input "brentg"
click at [764, 492] on button "Sign in" at bounding box center [757, 497] width 206 height 32
type input "brentg"
click at [768, 489] on button "Sign in" at bounding box center [757, 497] width 206 height 32
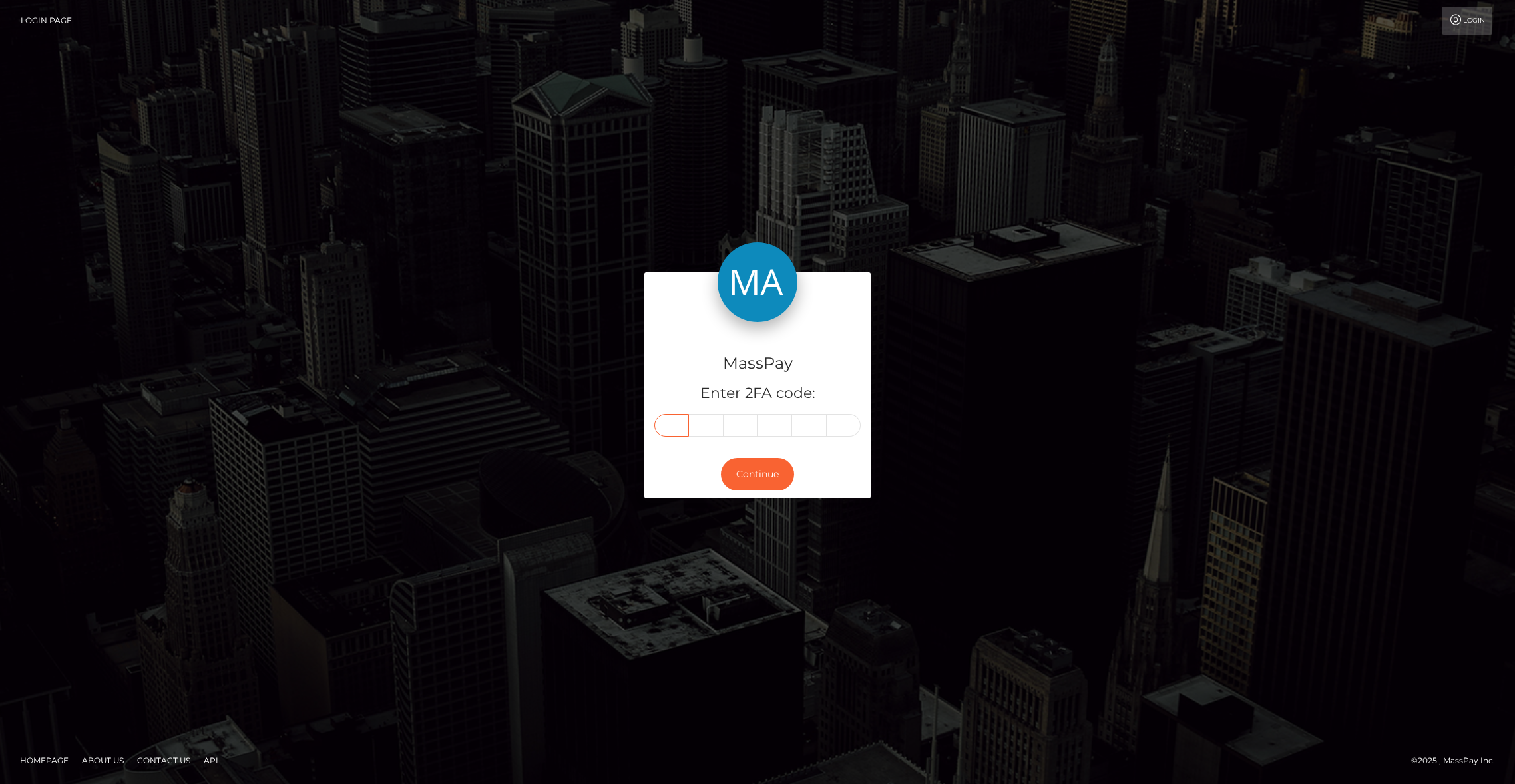
paste input "7"
type input "7"
type input "8"
type input "2"
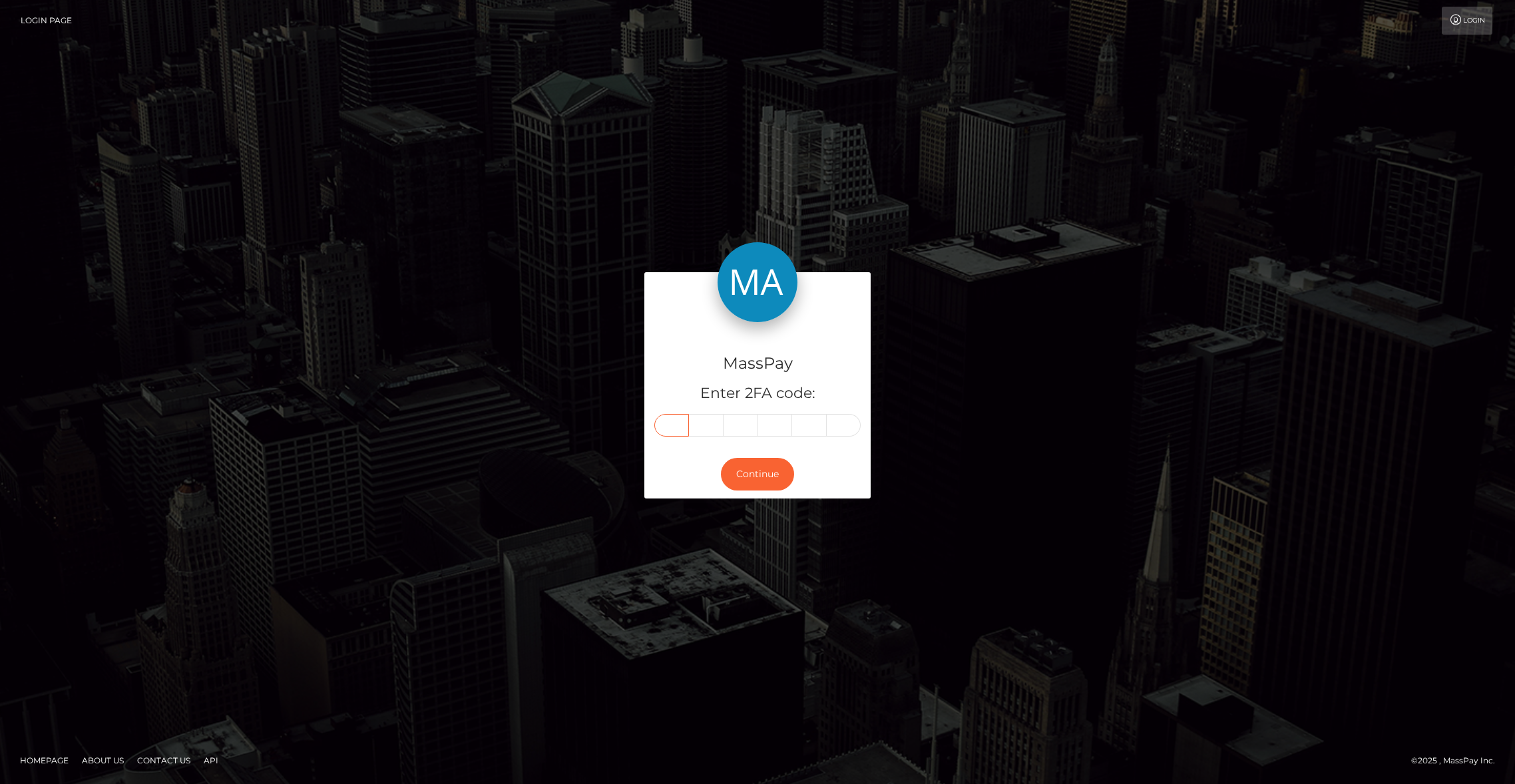
type input "0"
type input "1"
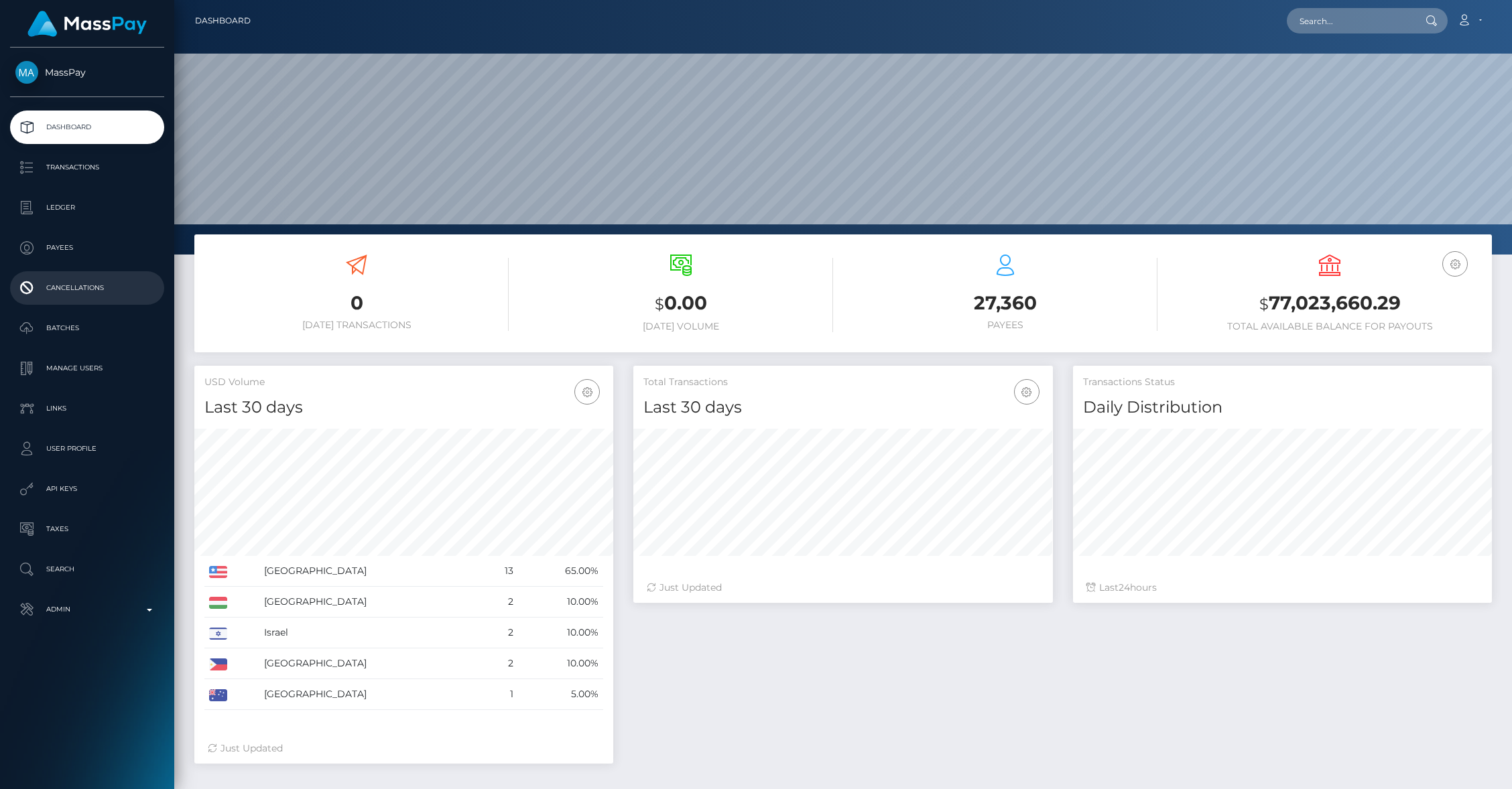
scroll to position [237, 419]
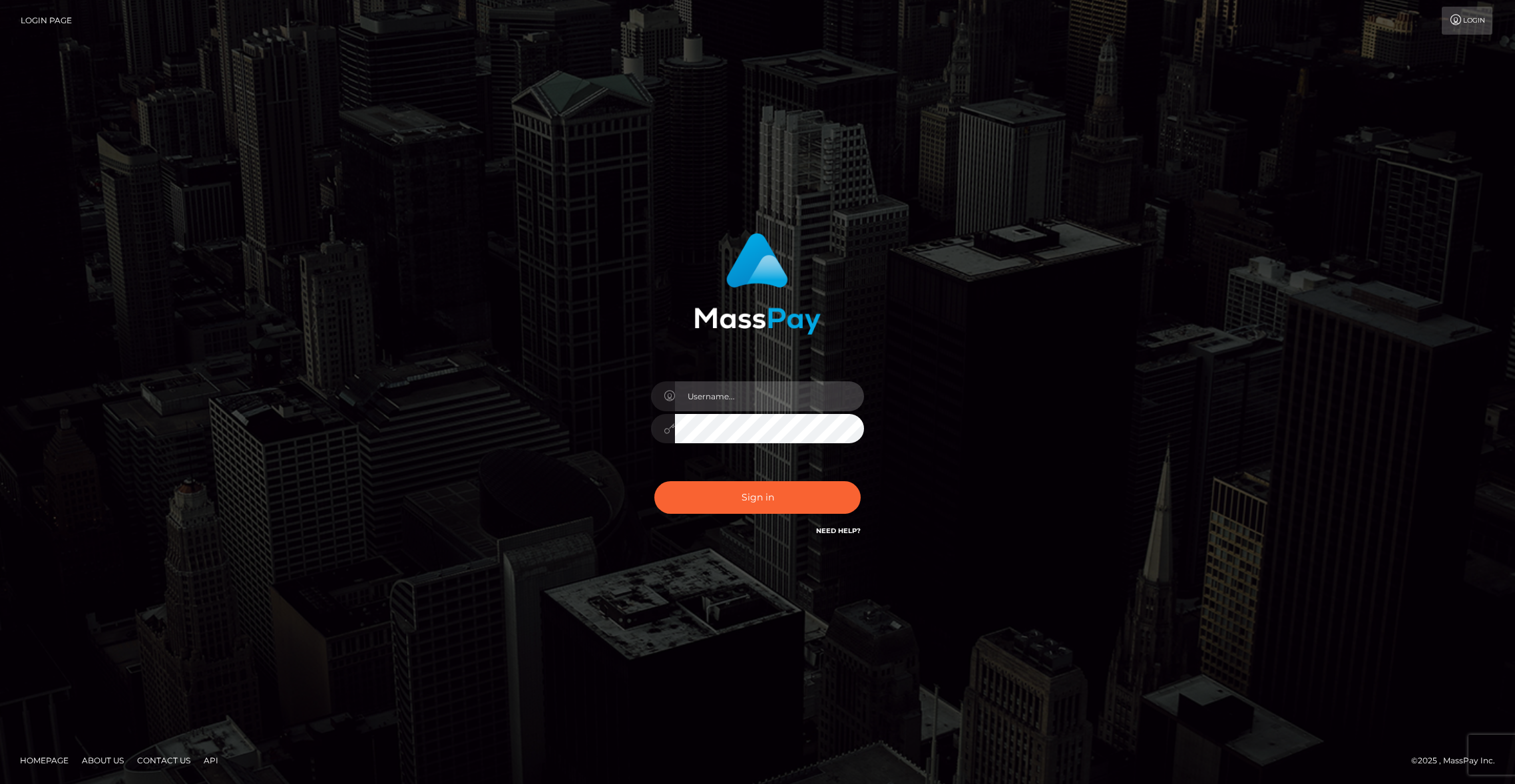
type input "brentg"
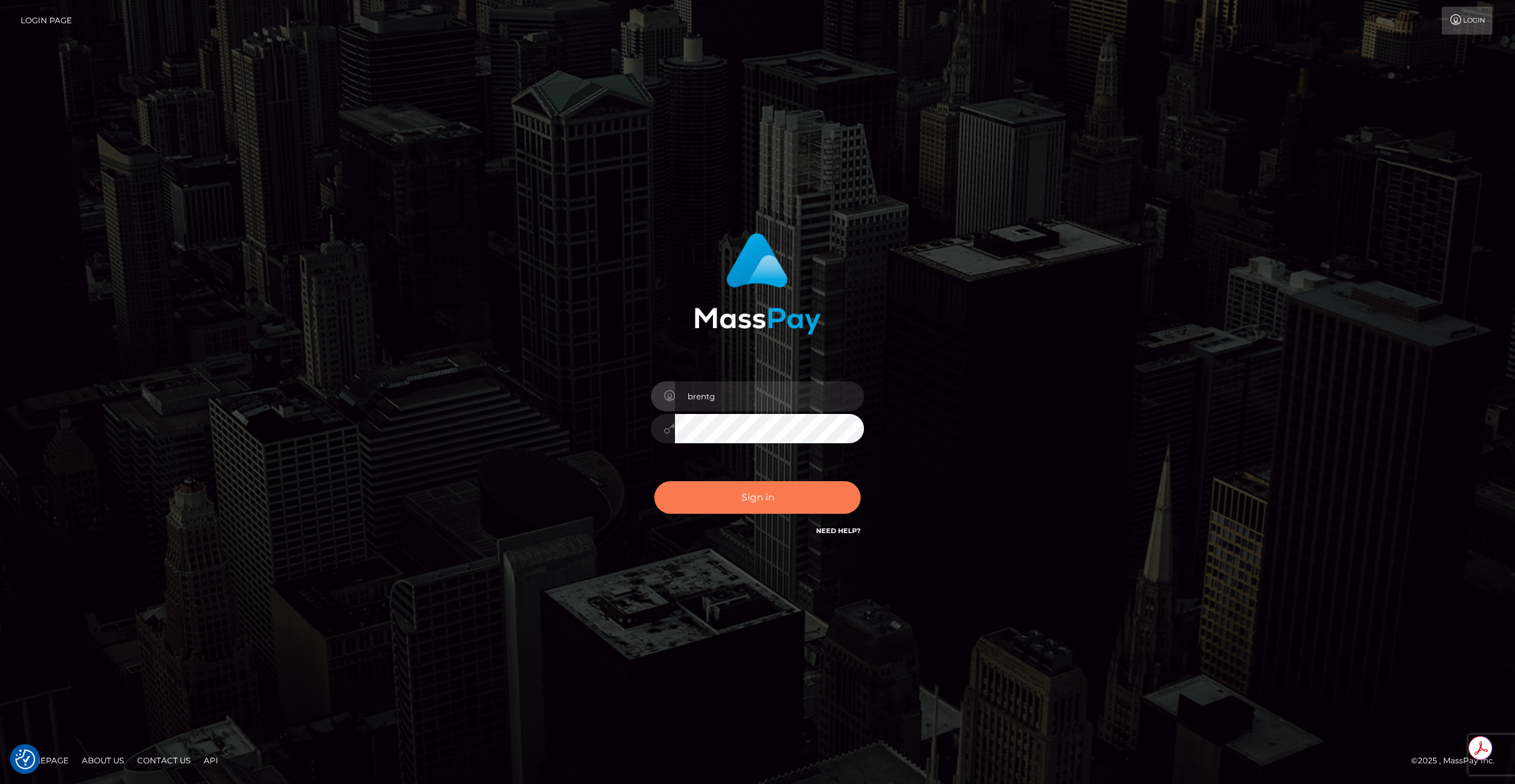
click at [776, 499] on button "Sign in" at bounding box center [757, 497] width 206 height 32
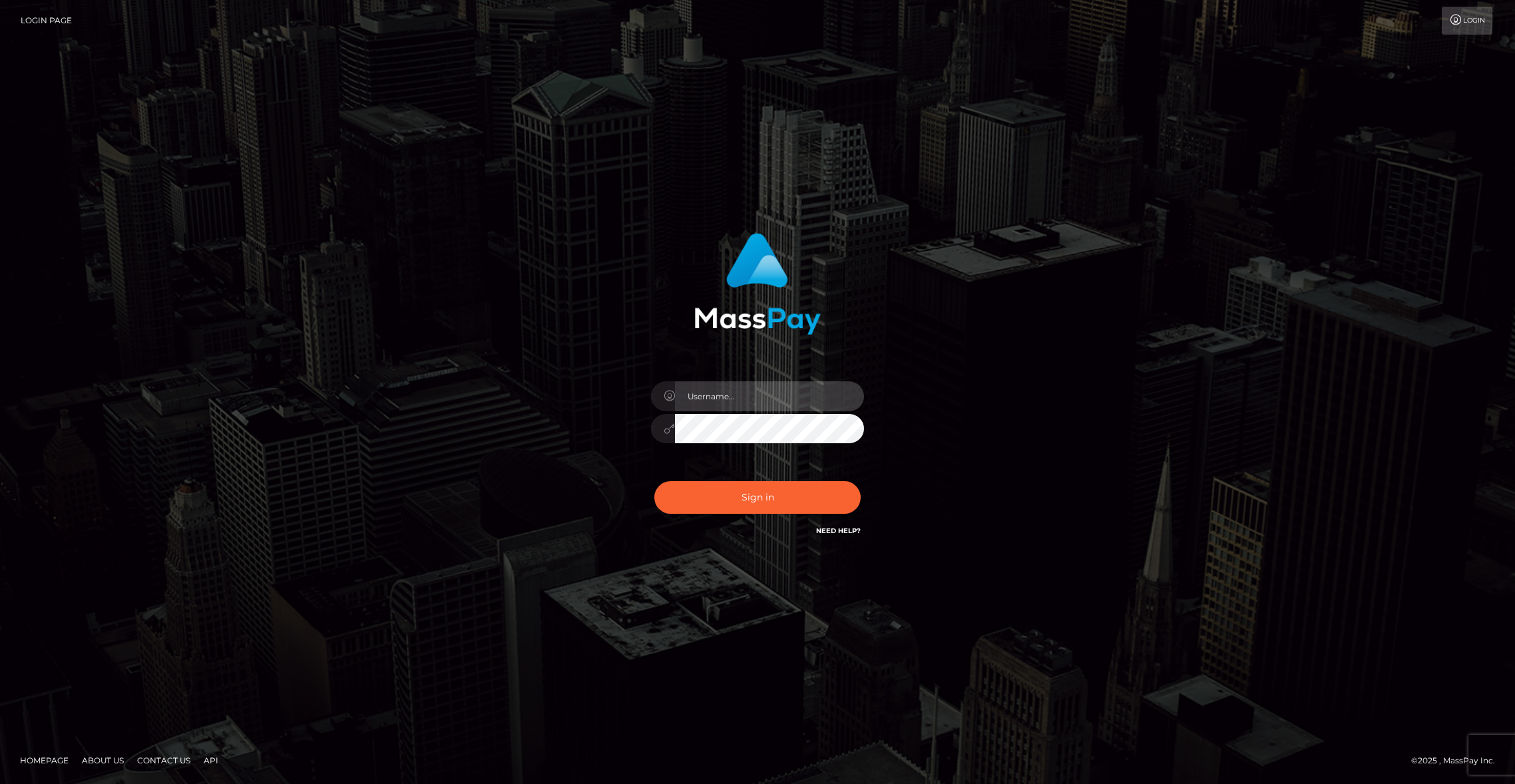
type input "brentg"
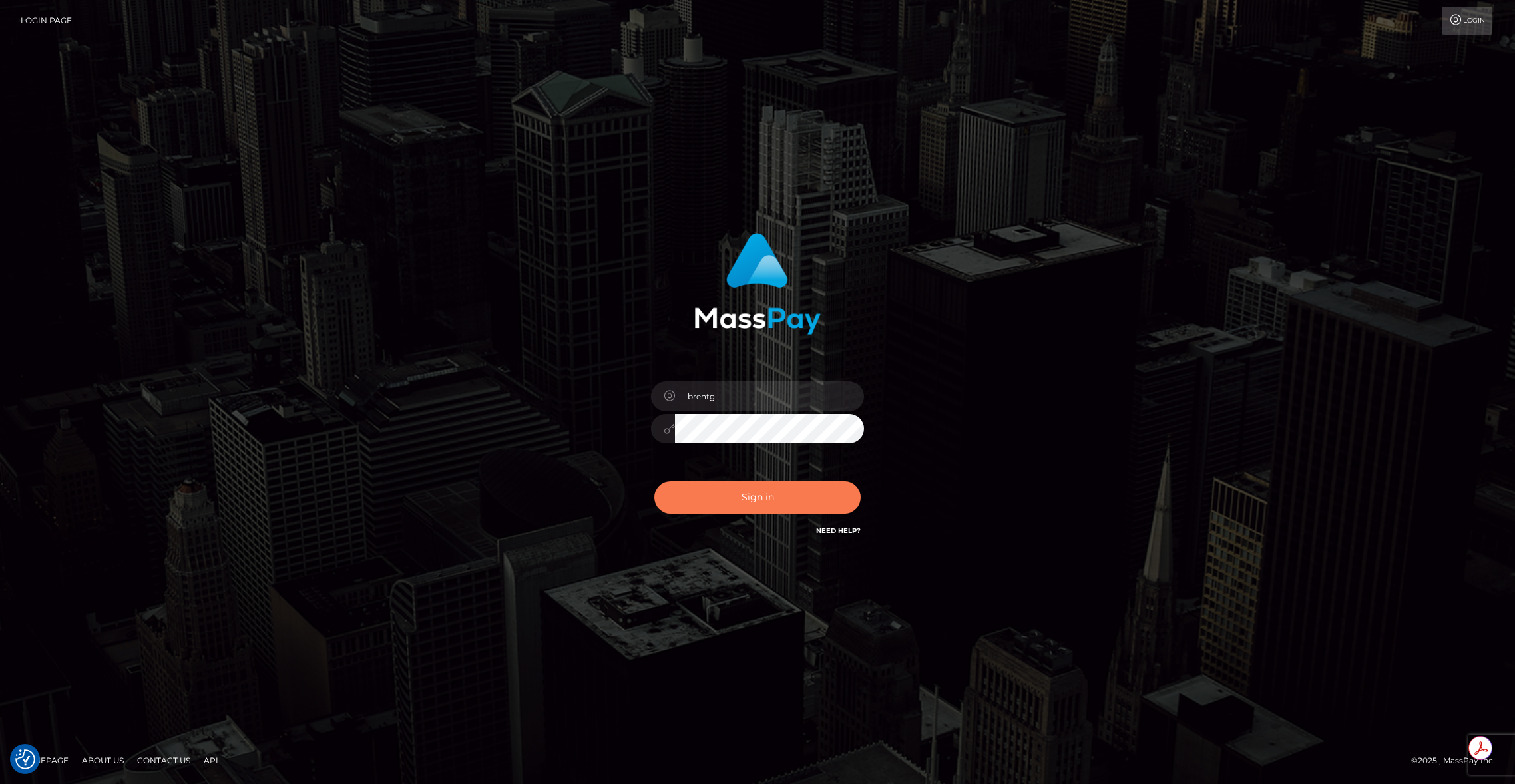
click at [737, 510] on button "Sign in" at bounding box center [757, 497] width 206 height 32
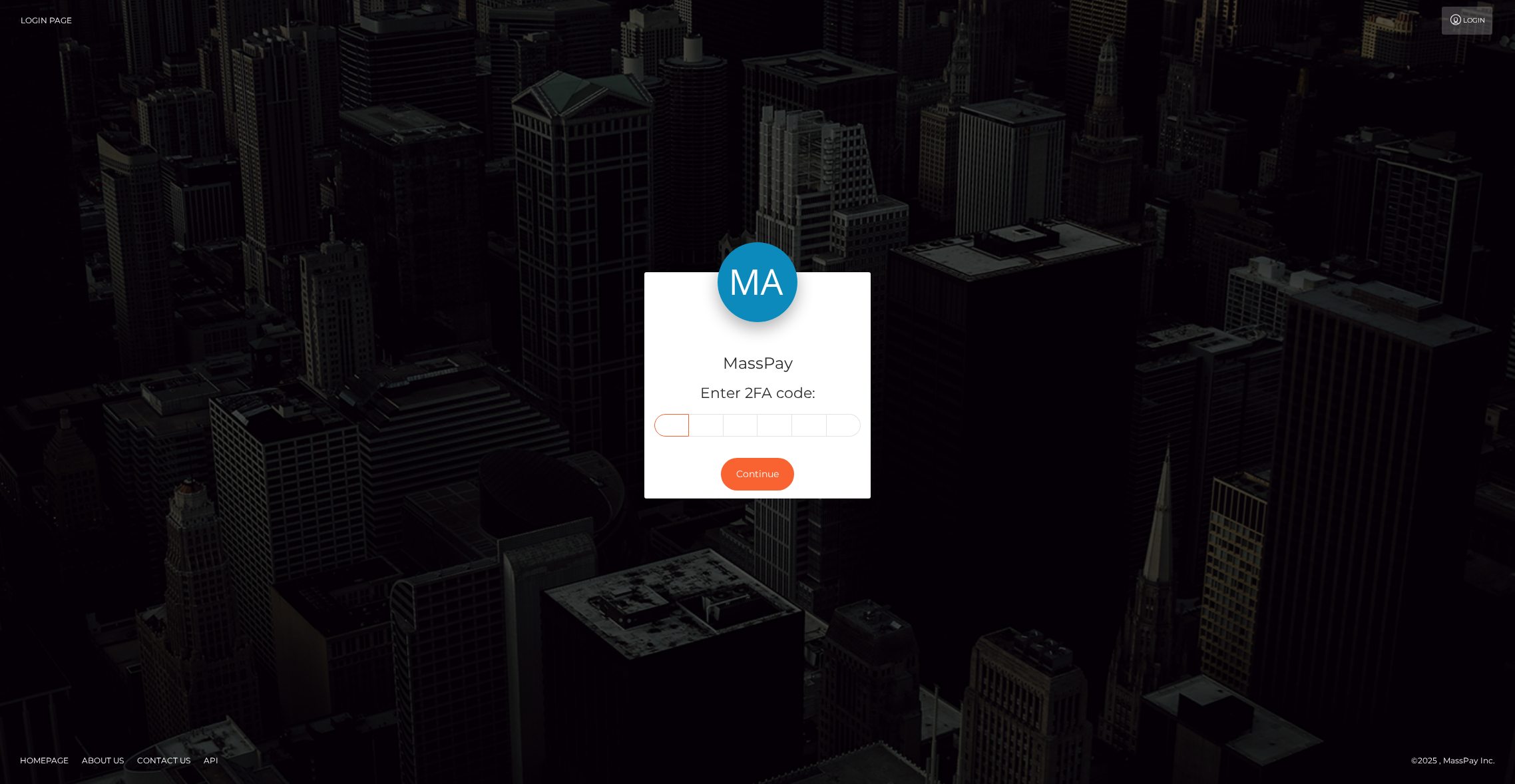
paste input "3"
type input "3"
type input "6"
type input "4"
type input "1"
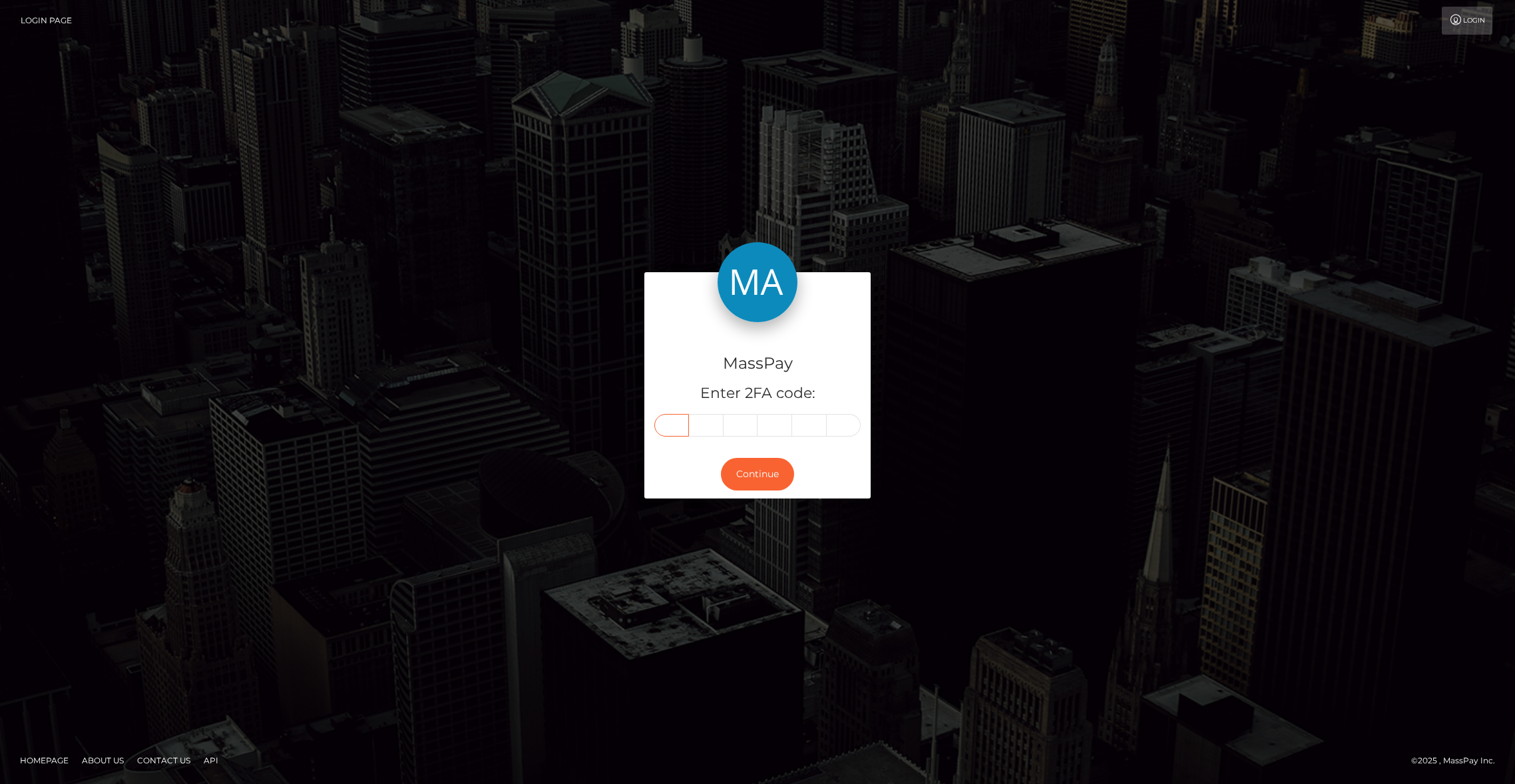
type input "2"
type input "4"
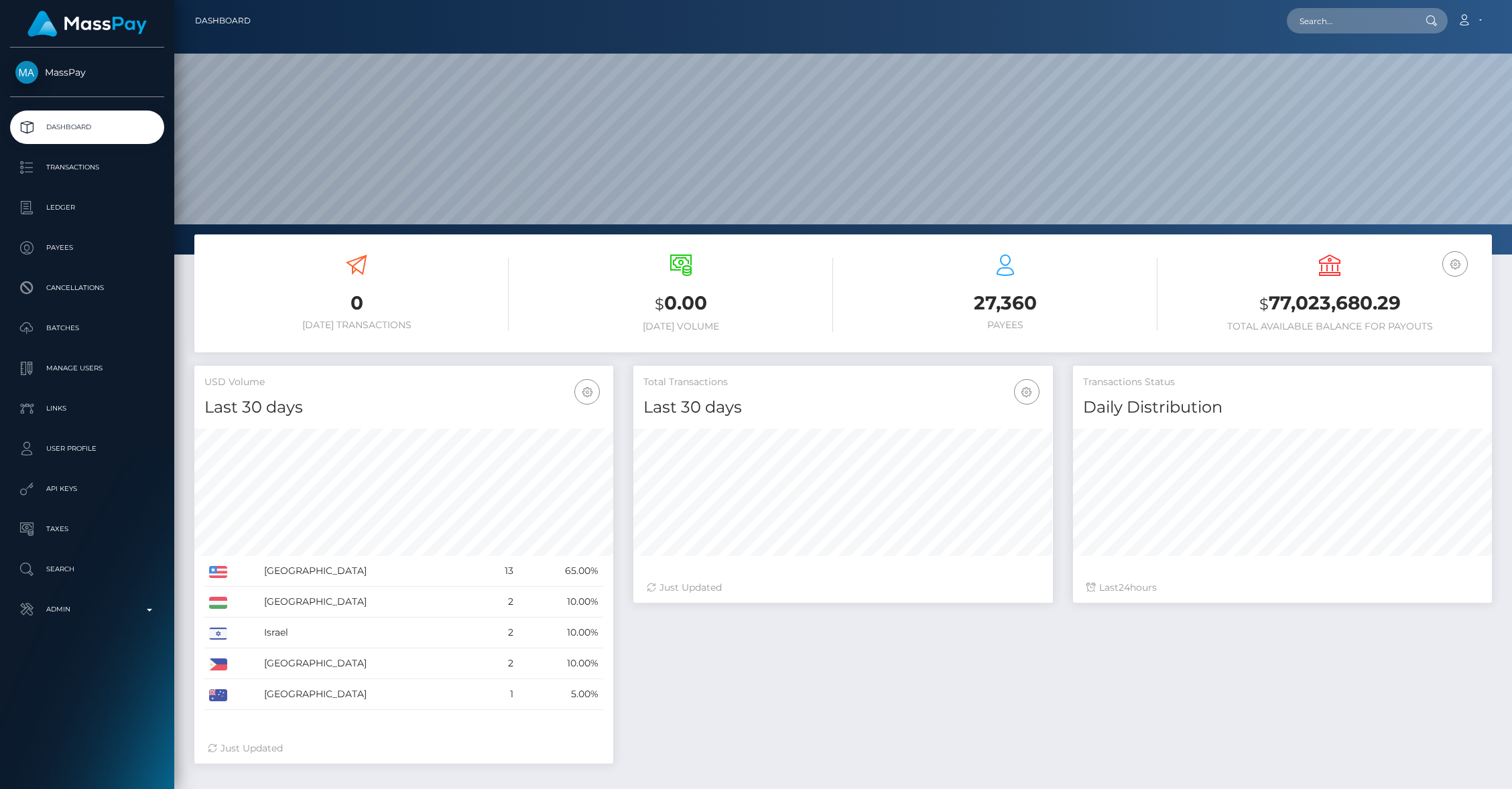
scroll to position [237, 419]
click at [1344, 34] on div "Loading... Loading... Account Edit Profile Logout" at bounding box center [875, 21] width 1230 height 28
click at [1343, 34] on div "Loading... Loading... Account Edit Profile Logout" at bounding box center [875, 21] width 1230 height 28
click at [1327, 31] on input "text" at bounding box center [1349, 21] width 126 height 26
paste input "jotyHa0aCTQEPfGC7LDU9fAhfYe2"
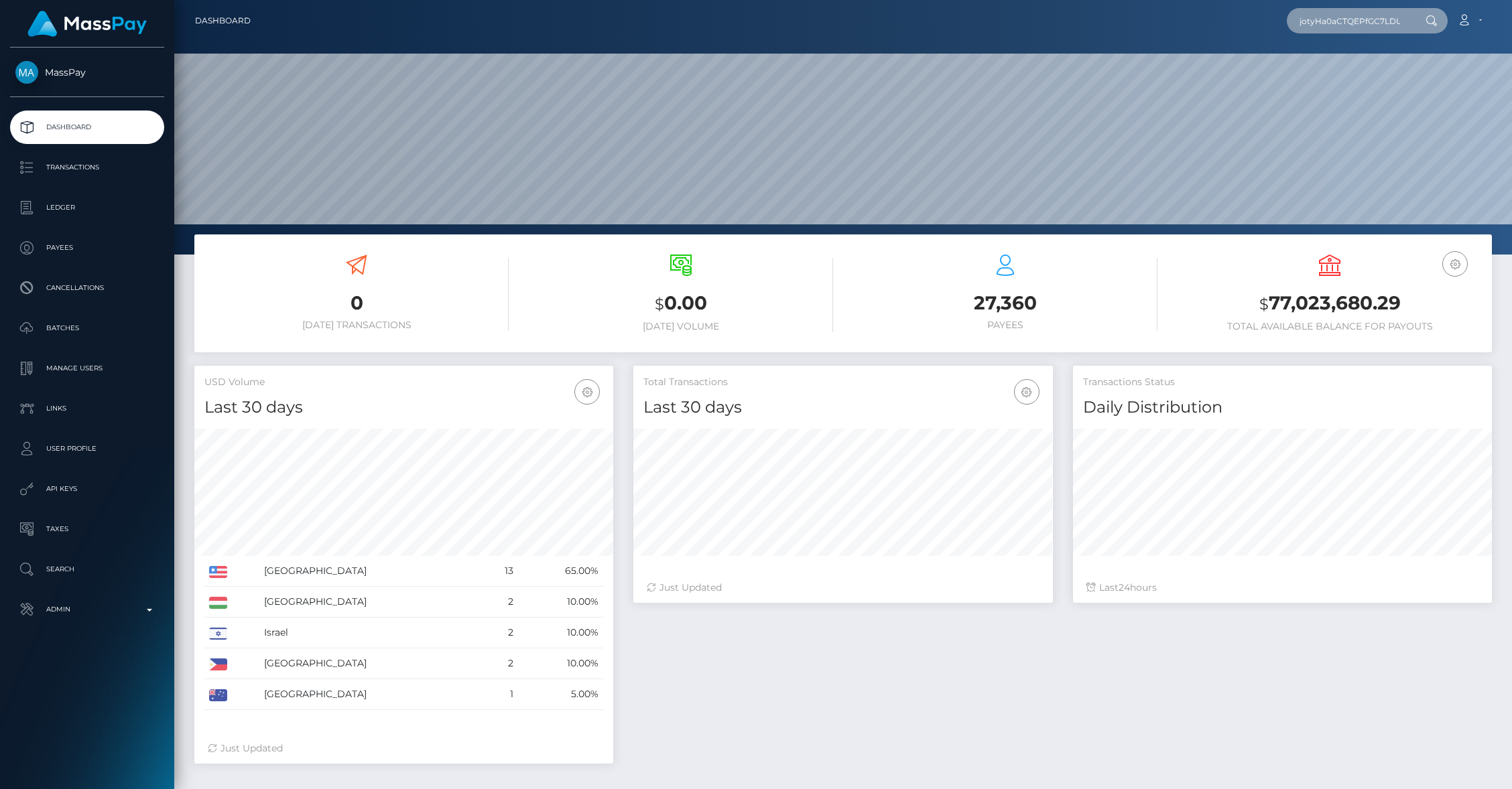
scroll to position [0, 41]
type input "jotyHa0aCTQEPfGC7LDU9fAhfYe2"
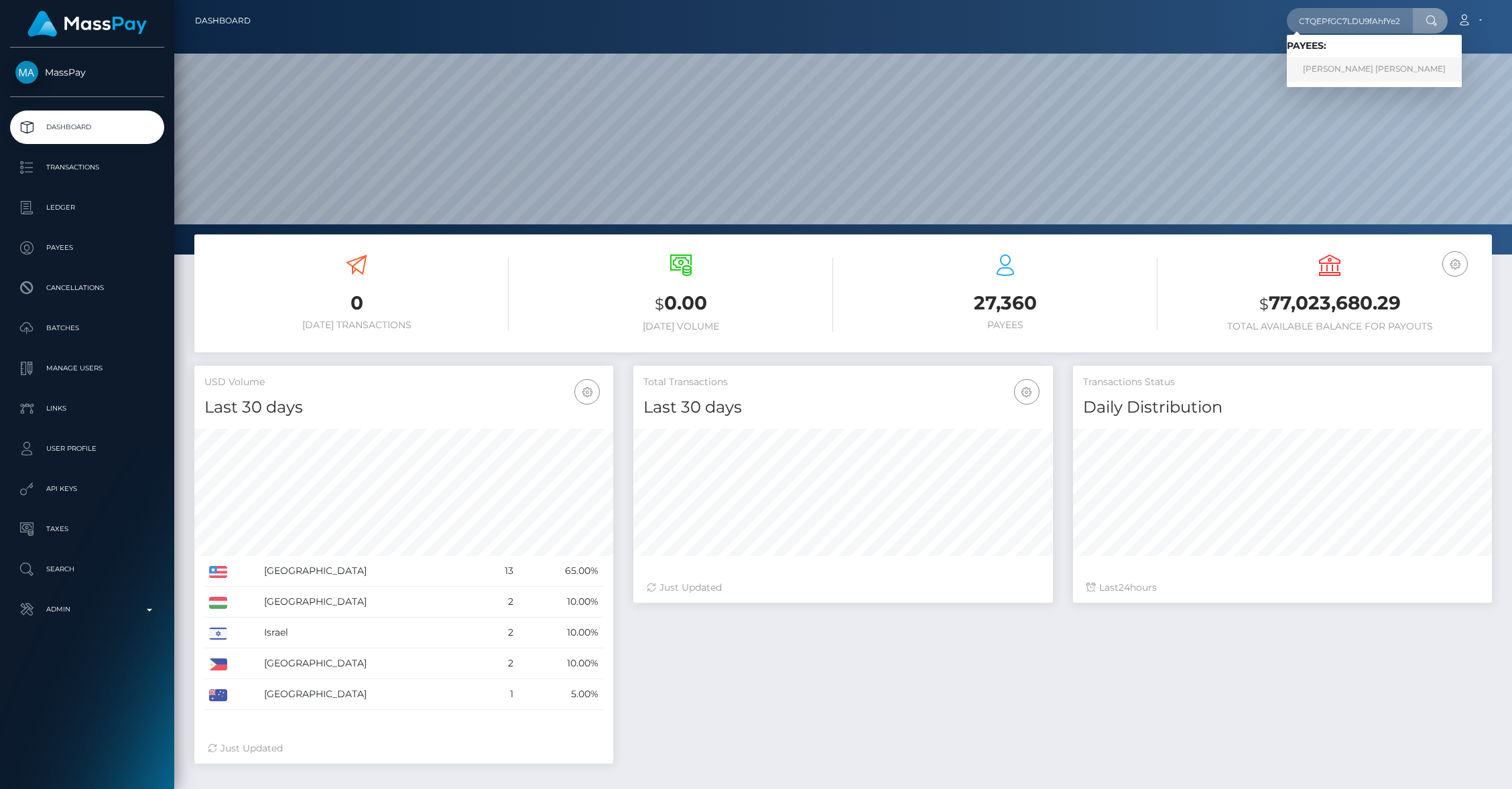
click at [1355, 63] on link "SAMANTHA JAYLEEN REYES" at bounding box center [1374, 69] width 175 height 25
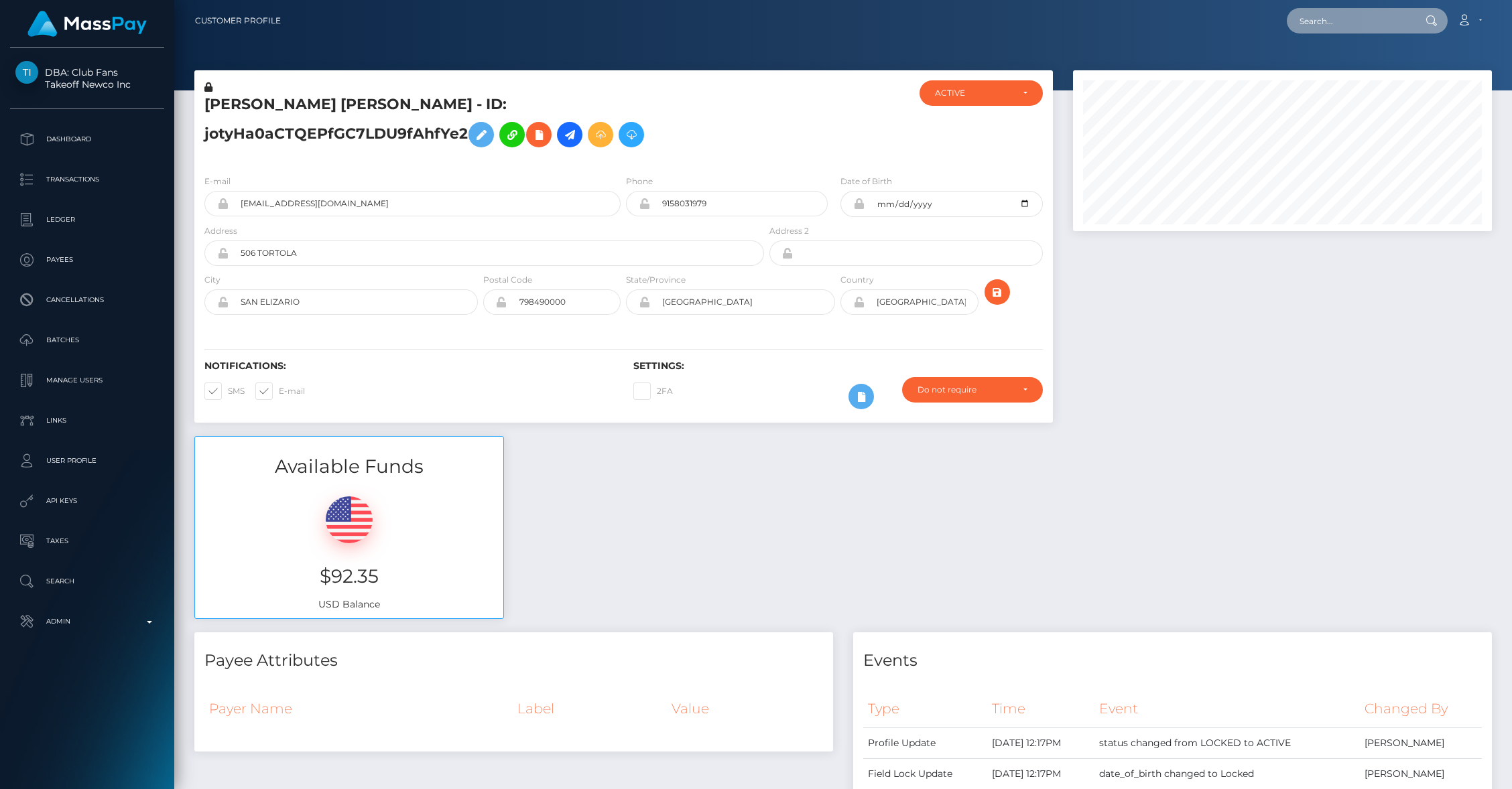
click at [1326, 21] on input "text" at bounding box center [1349, 21] width 126 height 26
paste input "4YEuybee7AbnCZrgC4BmUGYc4tR2"
type input "4YEuybee7AbnCZrgC4BmUGYc4tR2"
click at [1331, 64] on link "[PERSON_NAME]" at bounding box center [1340, 69] width 107 height 25
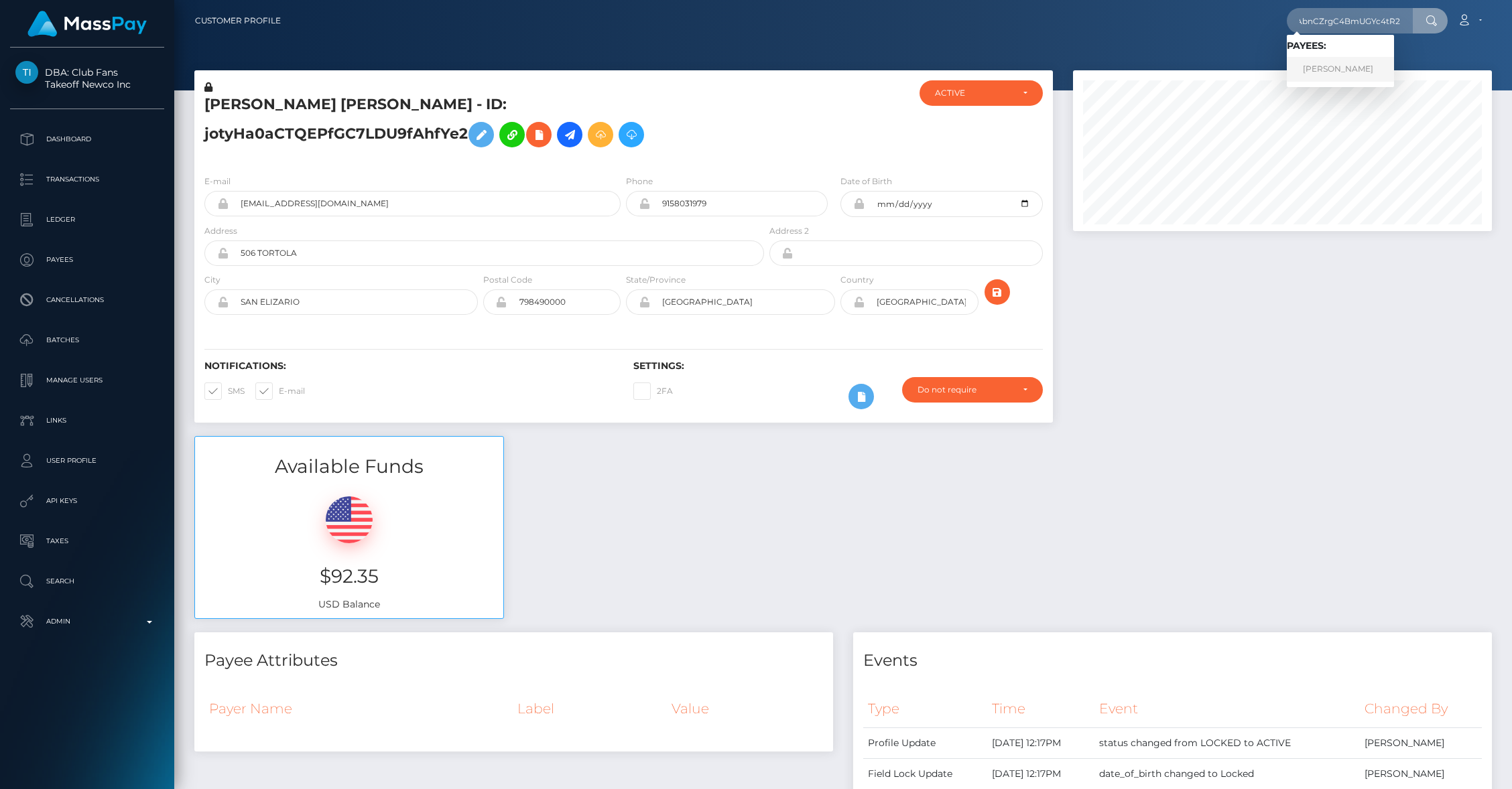
scroll to position [0, 0]
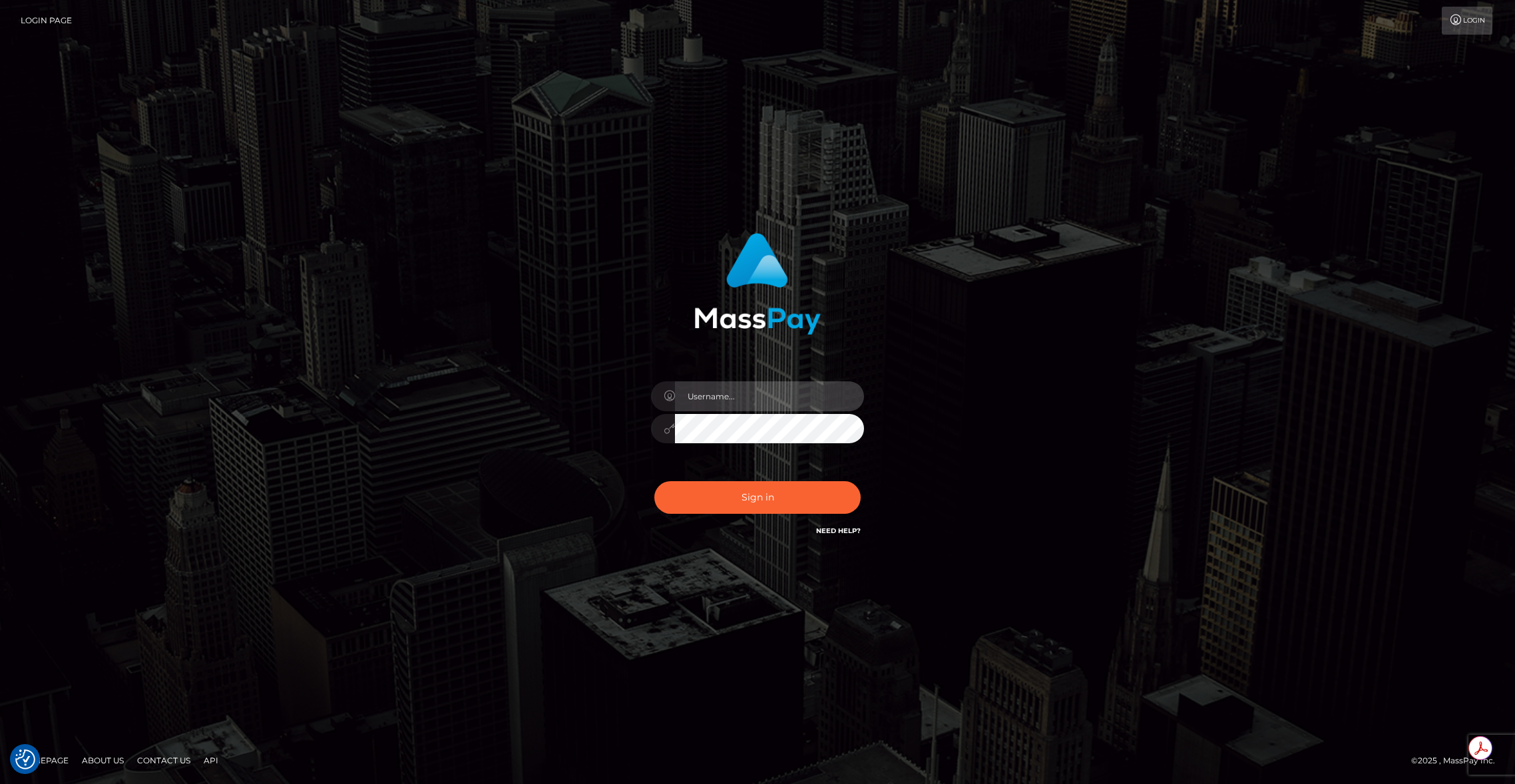
type input "brentg"
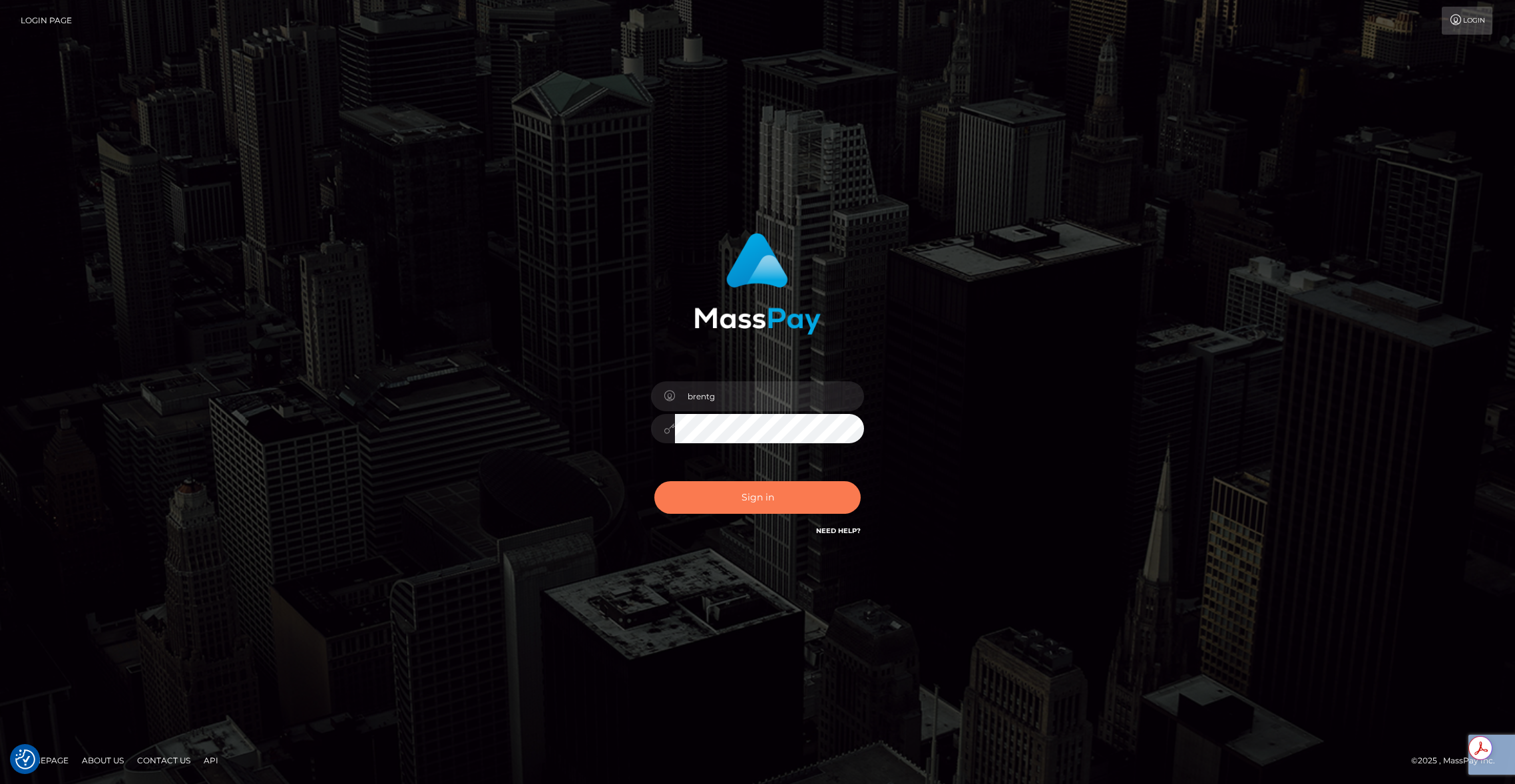
drag, startPoint x: 730, startPoint y: 471, endPoint x: 751, endPoint y: 502, distance: 37.4
click at [731, 473] on div "brentg Sign in" at bounding box center [757, 386] width 350 height 326
click at [751, 501] on button "Sign in" at bounding box center [757, 497] width 206 height 32
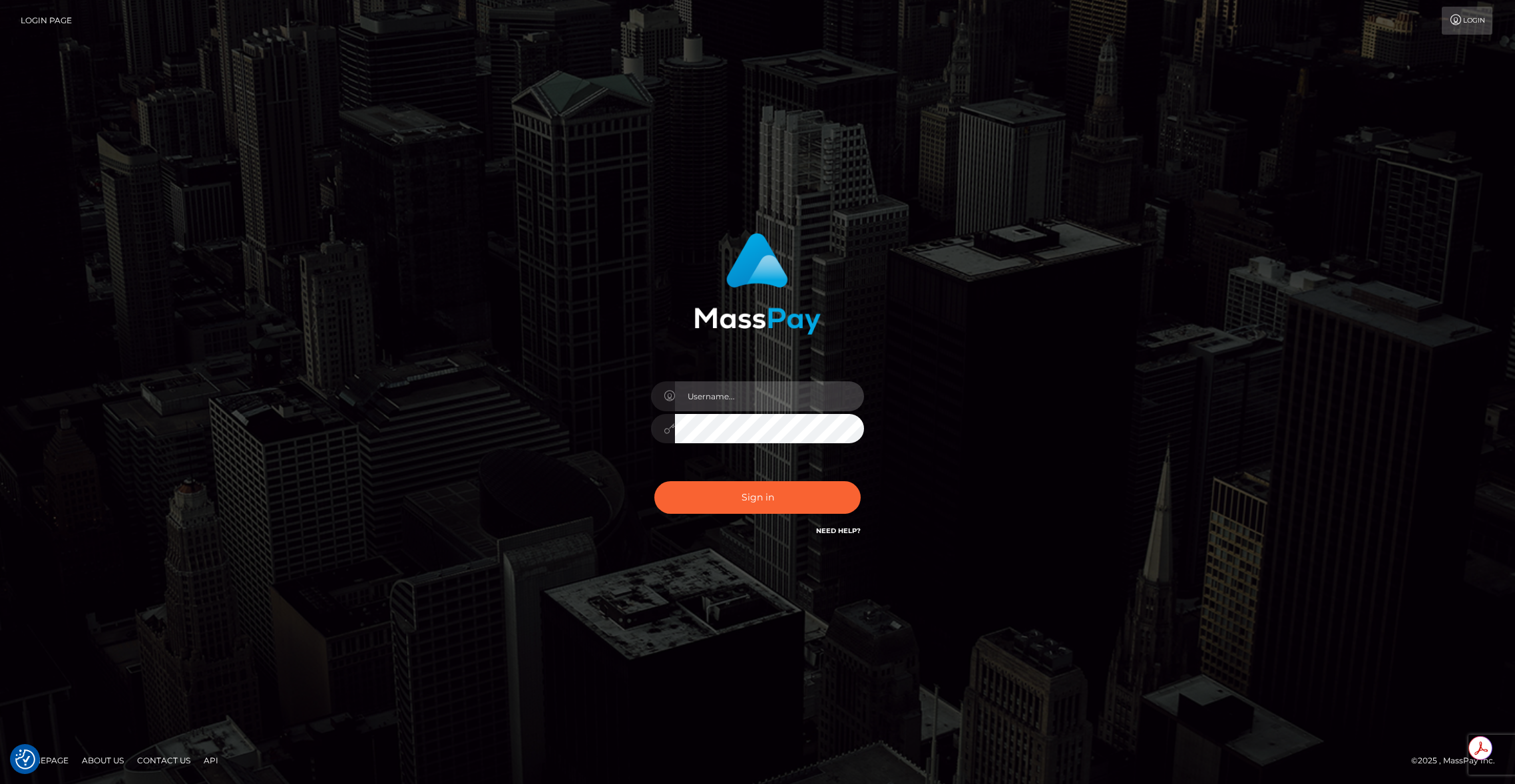
type input "brentg"
click at [751, 501] on button "Sign in" at bounding box center [757, 497] width 206 height 32
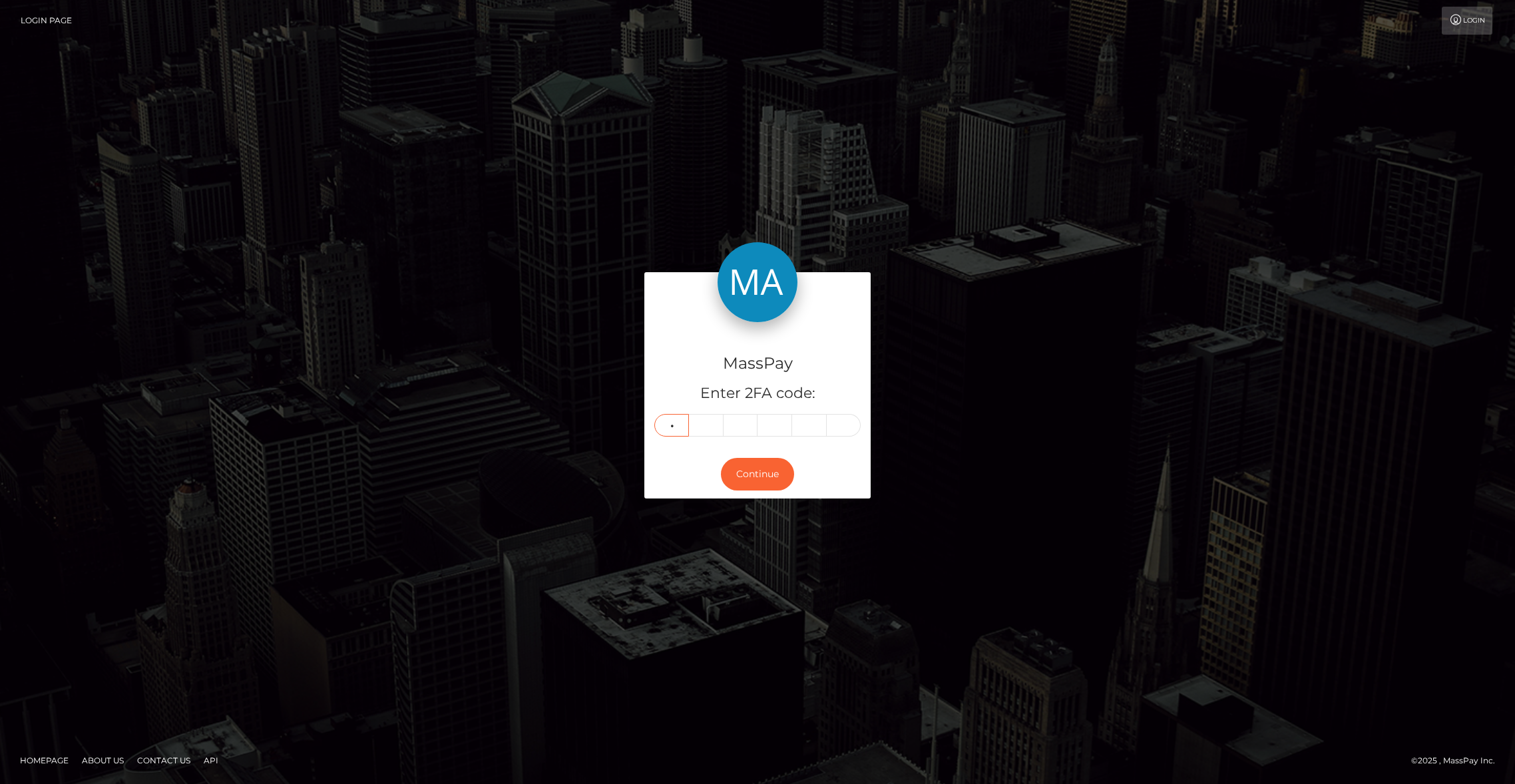
type input "0"
type input "8"
type input "9"
type input "8"
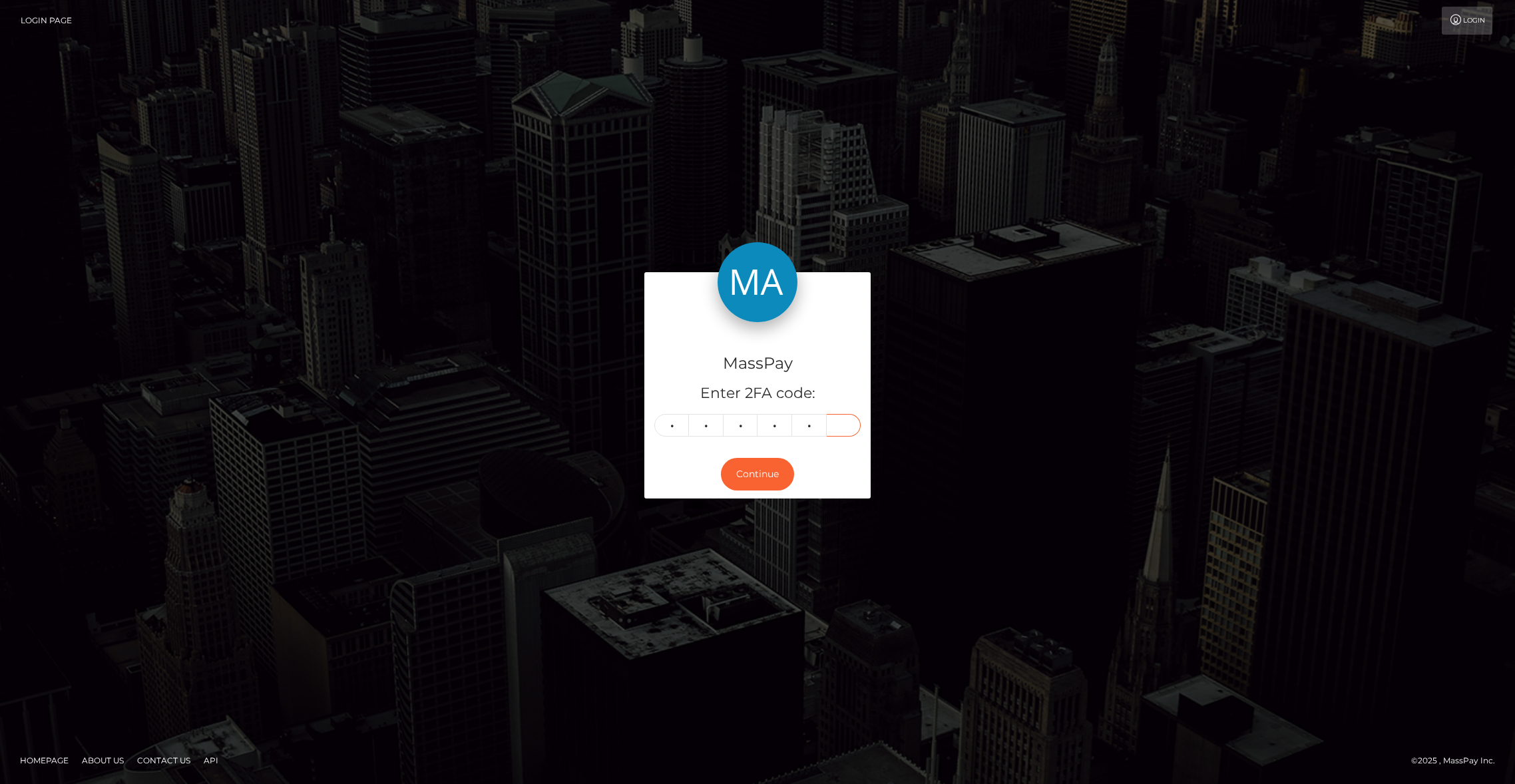
type input "3"
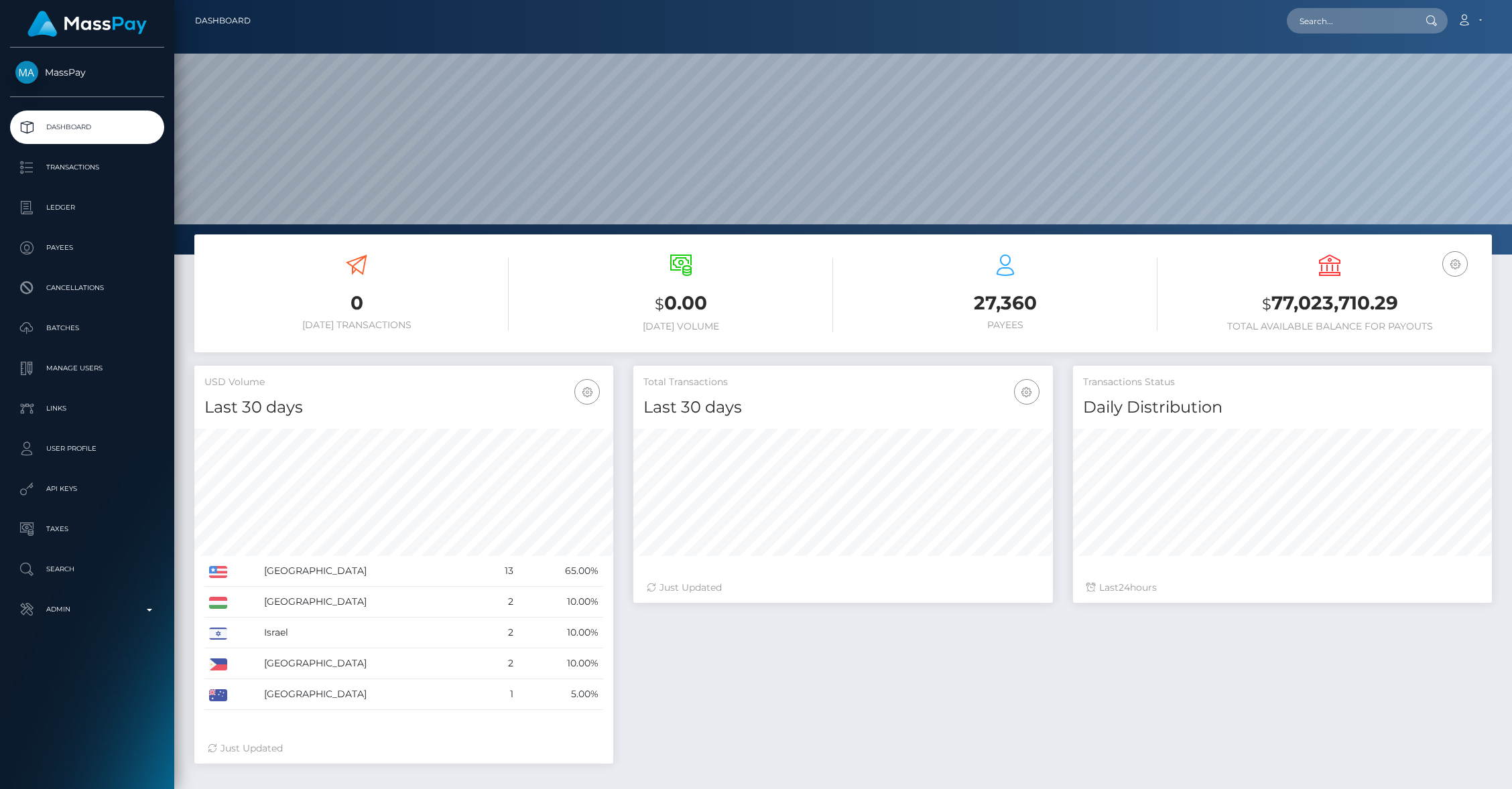
scroll to position [237, 419]
click at [1375, 11] on input "text" at bounding box center [1349, 21] width 126 height 26
paste input "485fe9aa-6872-11f0-a026-06178c1a380f"
type input "485fe9aa-6872-11f0-a026-06178c1a380f"
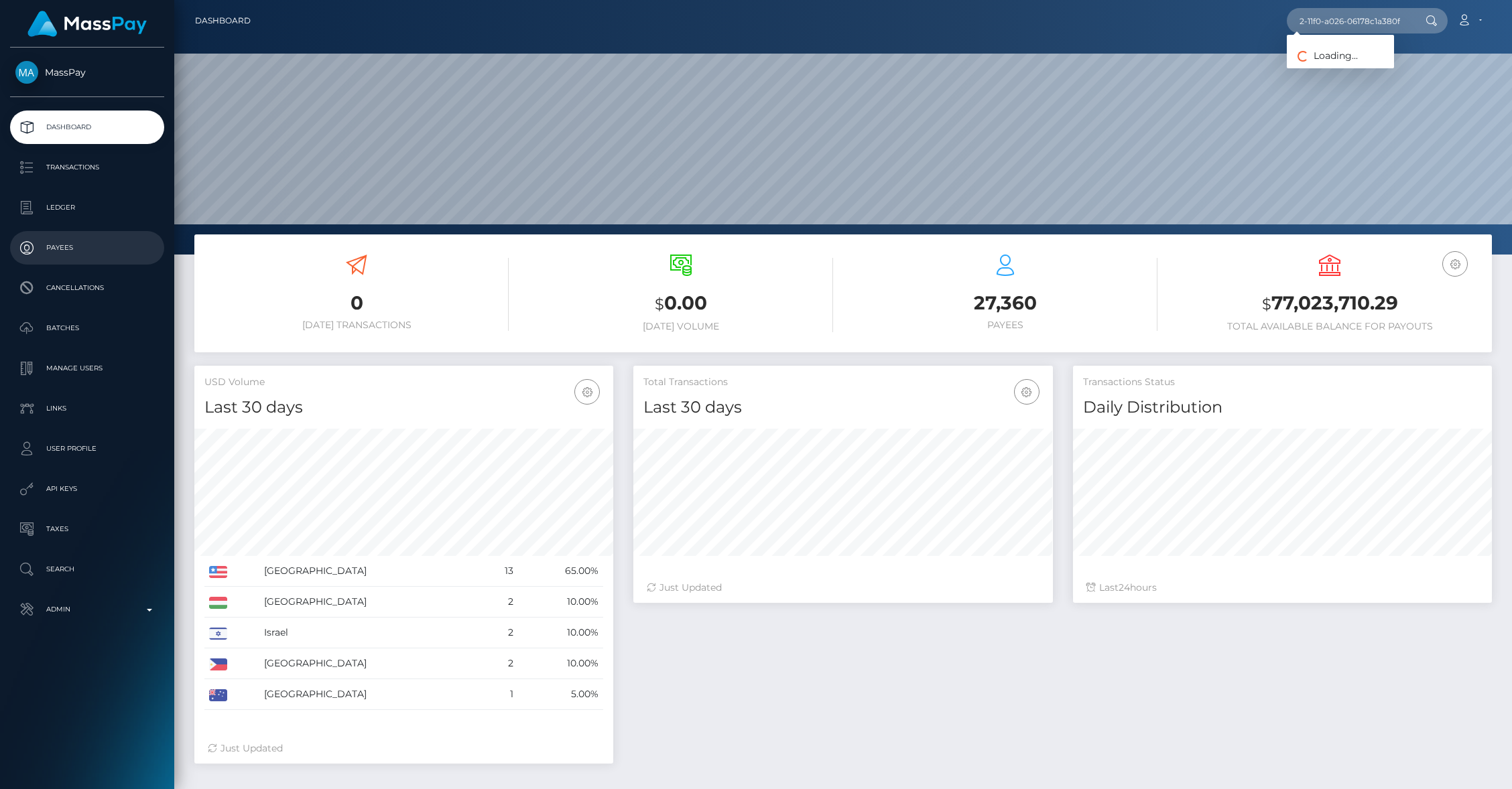
scroll to position [0, 0]
click at [1351, 70] on link "TRITON VENTURES LLC" at bounding box center [1350, 69] width 127 height 25
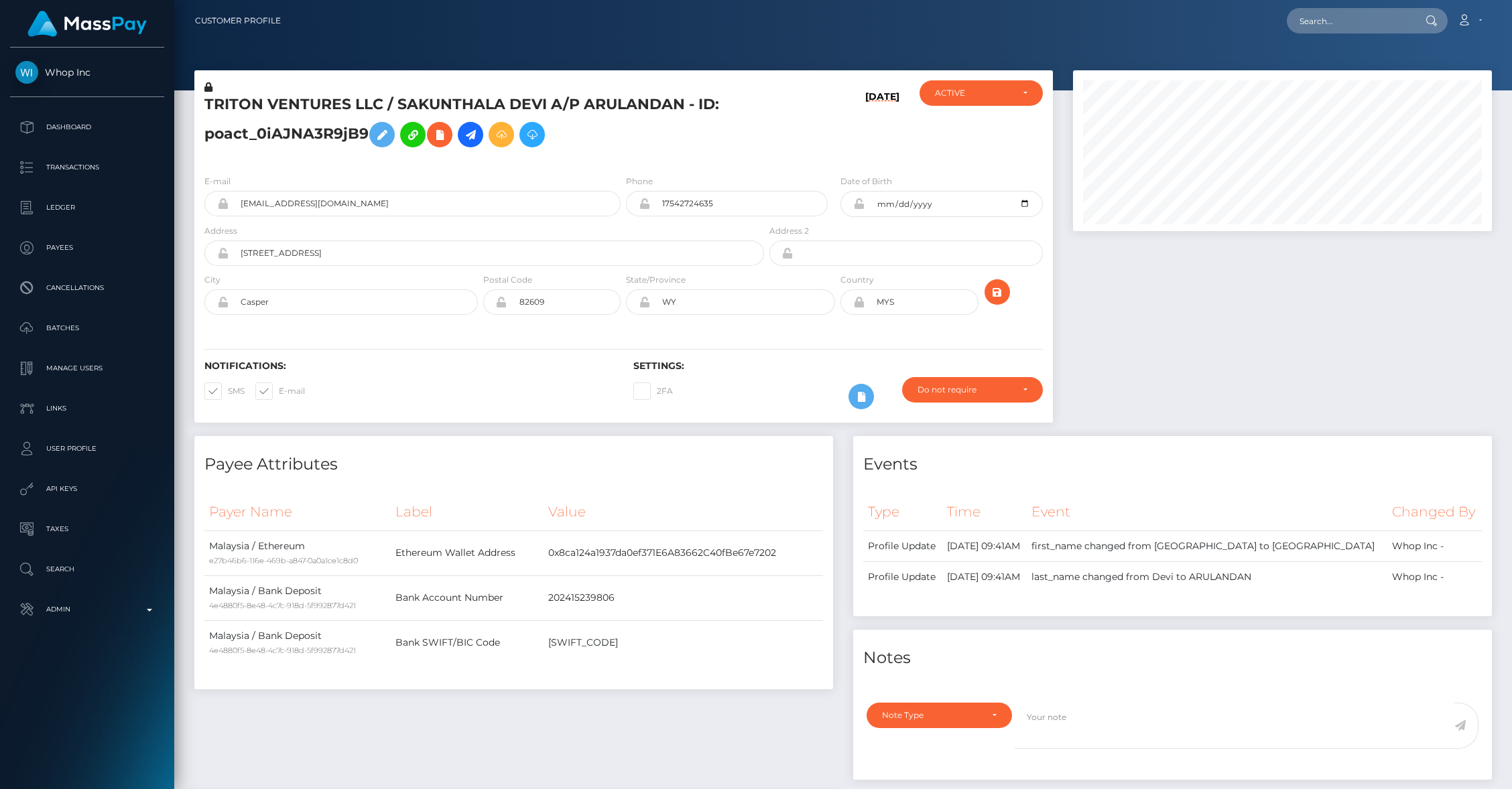
scroll to position [161, 419]
click at [860, 305] on icon at bounding box center [859, 301] width 11 height 11
drag, startPoint x: 903, startPoint y: 304, endPoint x: 856, endPoint y: 301, distance: 47.1
click at [856, 301] on div "MYS" at bounding box center [909, 302] width 137 height 26
type input "[GEOGRAPHIC_DATA]"
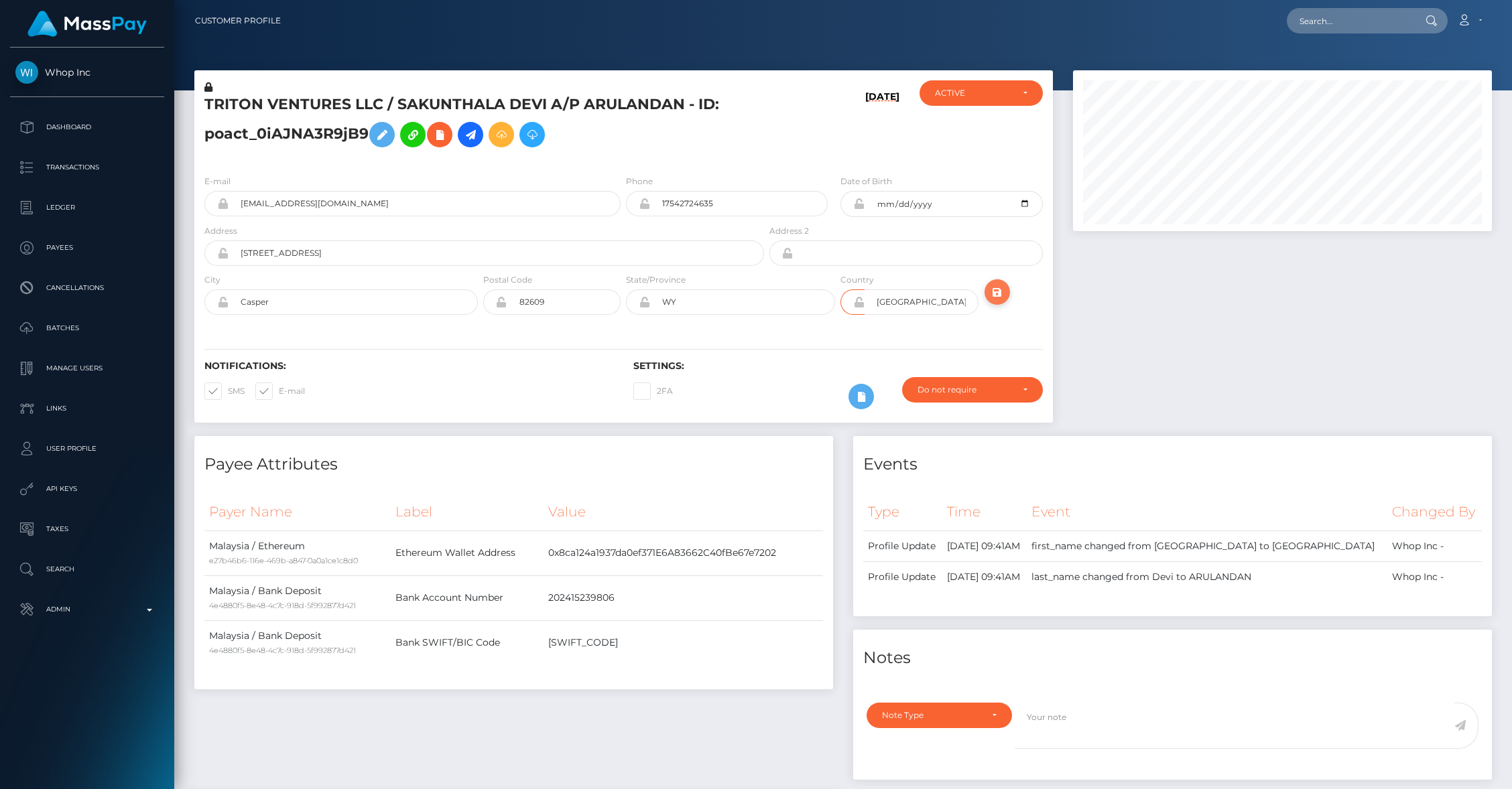
click at [996, 297] on icon "submit" at bounding box center [997, 293] width 16 height 17
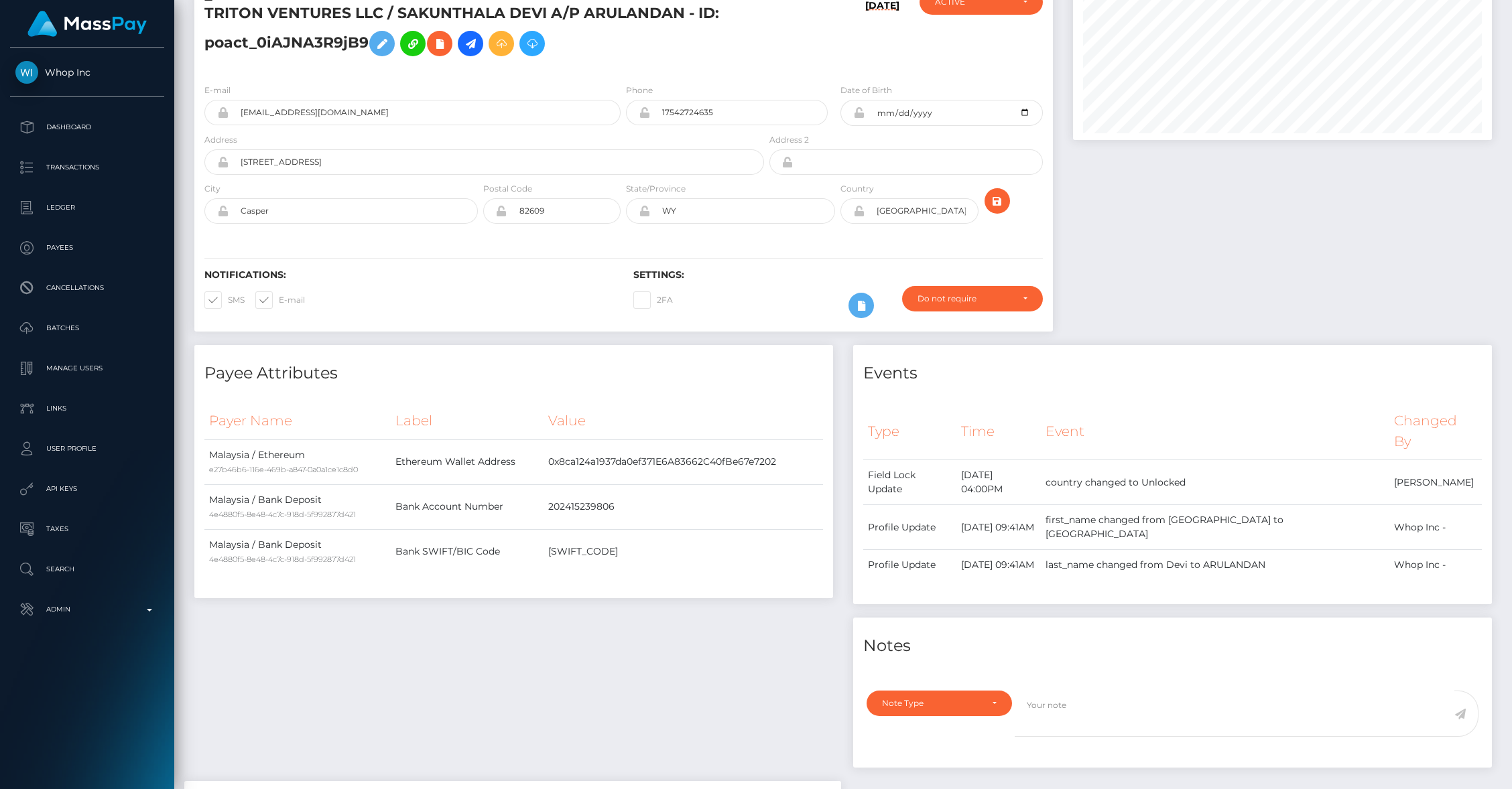
scroll to position [363, 0]
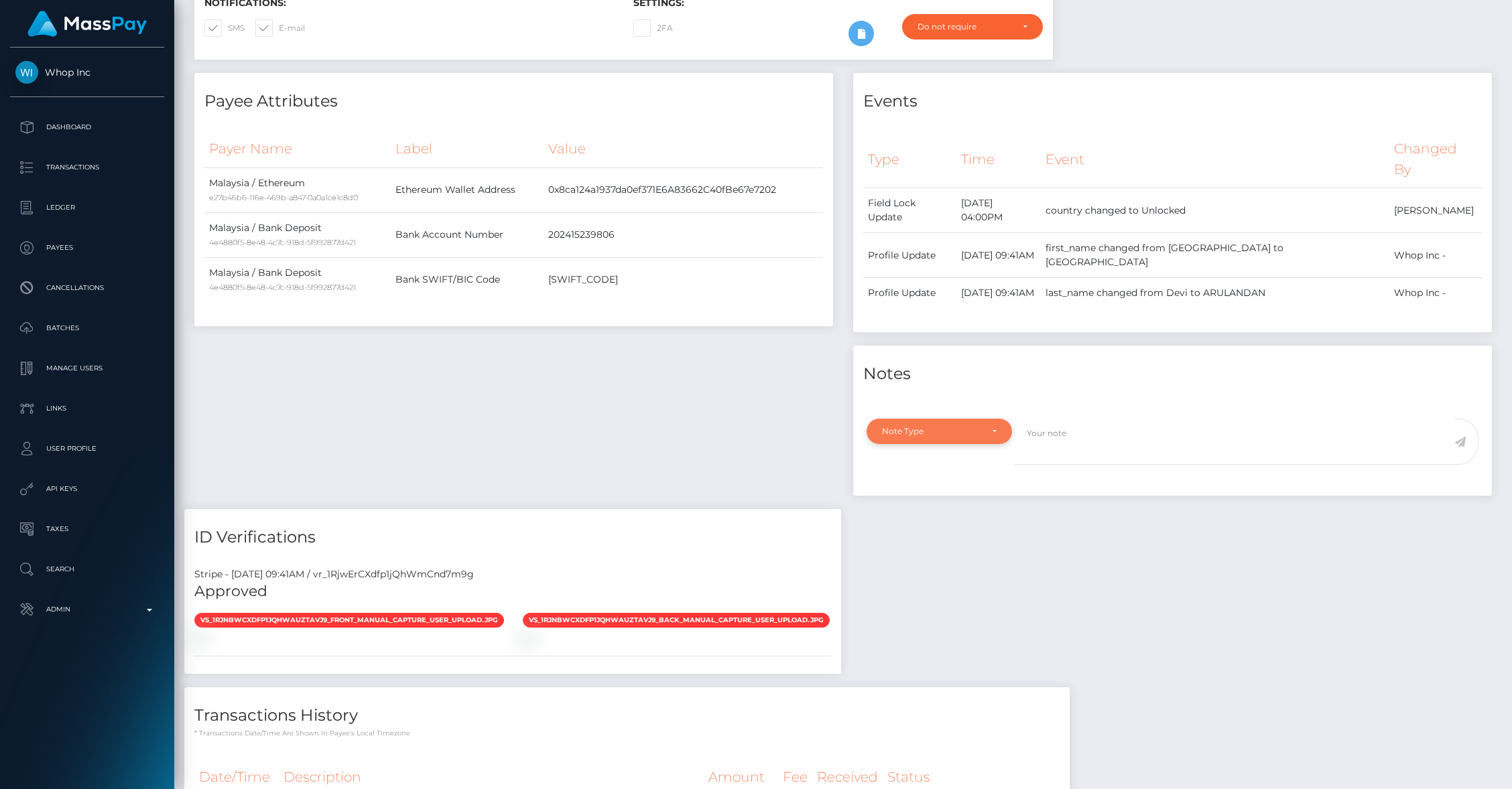
click at [938, 419] on div "Note Type" at bounding box center [939, 431] width 145 height 26
click at [932, 540] on link "General" at bounding box center [939, 552] width 145 height 25
select select "GENERAL"
click at [1091, 419] on textarea at bounding box center [1235, 441] width 440 height 46
type textarea "Country code of 'MYR' entered by mistake. Updated to 'USA' - BG"
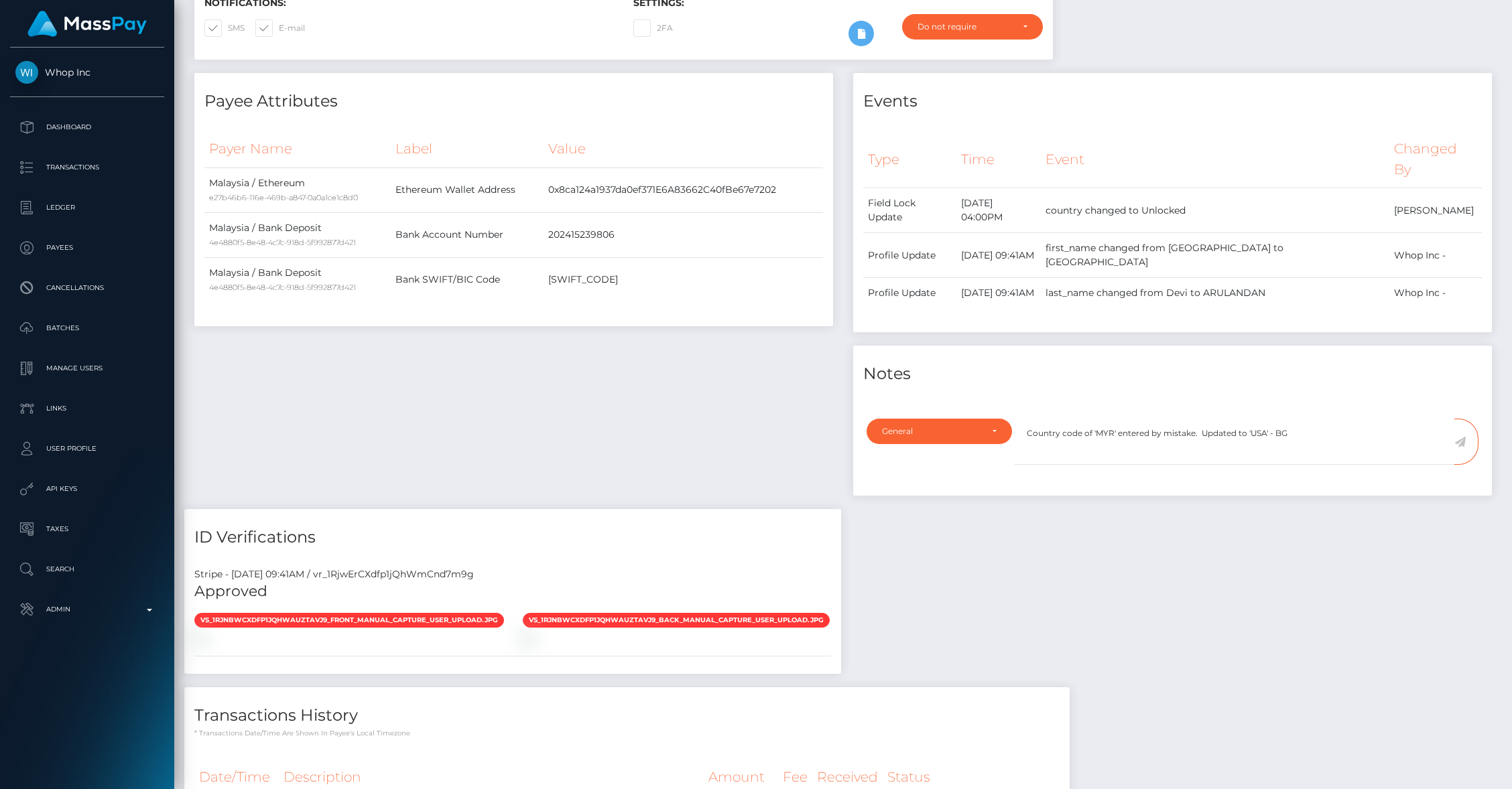
click at [1462, 419] on span at bounding box center [1466, 441] width 24 height 46
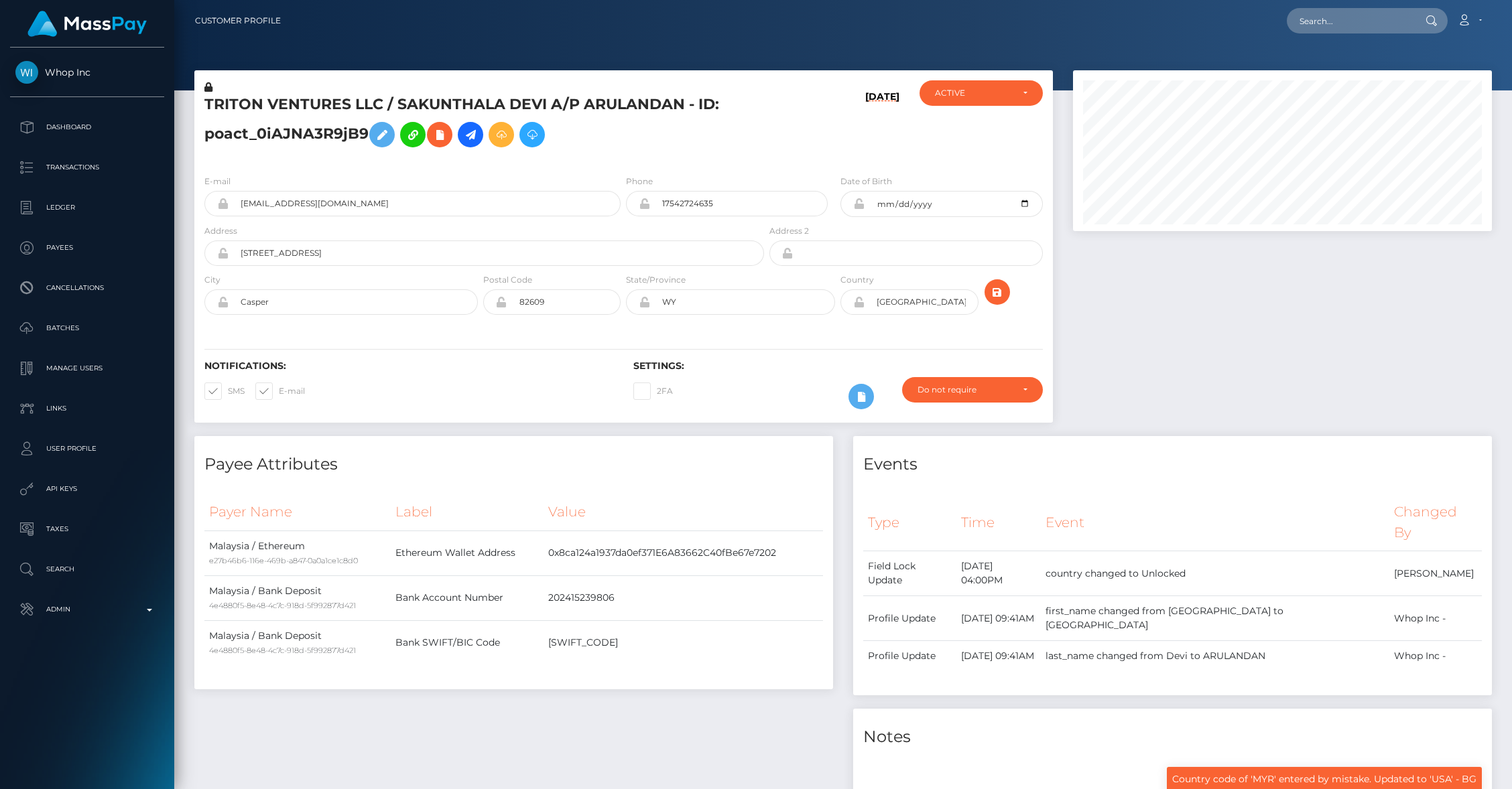
scroll to position [161, 419]
click at [861, 304] on icon at bounding box center [859, 301] width 11 height 11
